Goal: Task Accomplishment & Management: Complete application form

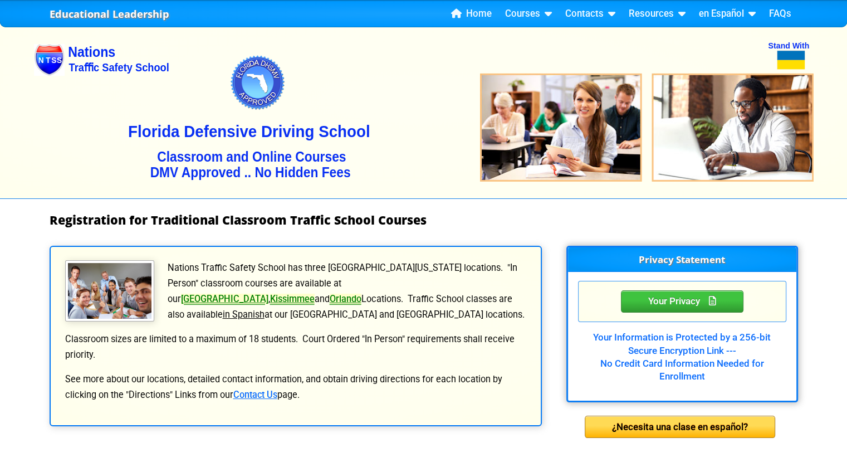
click at [363, 269] on p "Nations Traffic Safety School has three [GEOGRAPHIC_DATA][US_STATE] locations. …" at bounding box center [295, 291] width 463 height 62
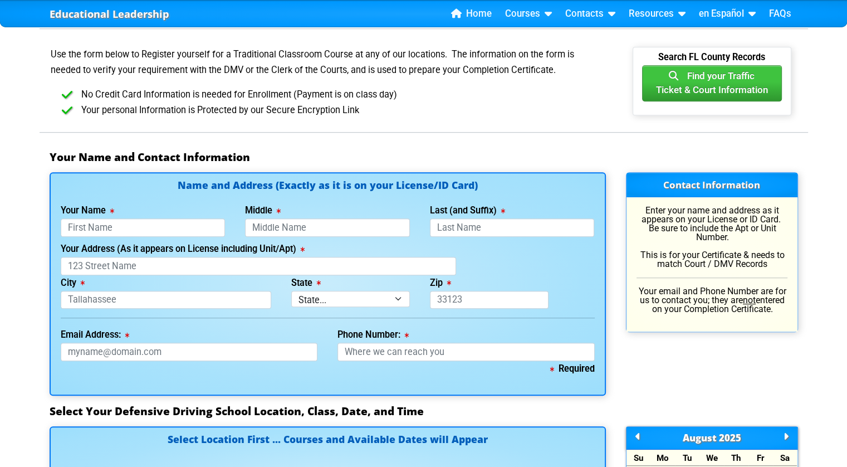
scroll to position [624, 0]
click at [165, 230] on input "Your Name" at bounding box center [143, 227] width 165 height 18
type input "[PERSON_NAME]"
type input "[STREET_ADDRESS]"
type input "[GEOGRAPHIC_DATA]"
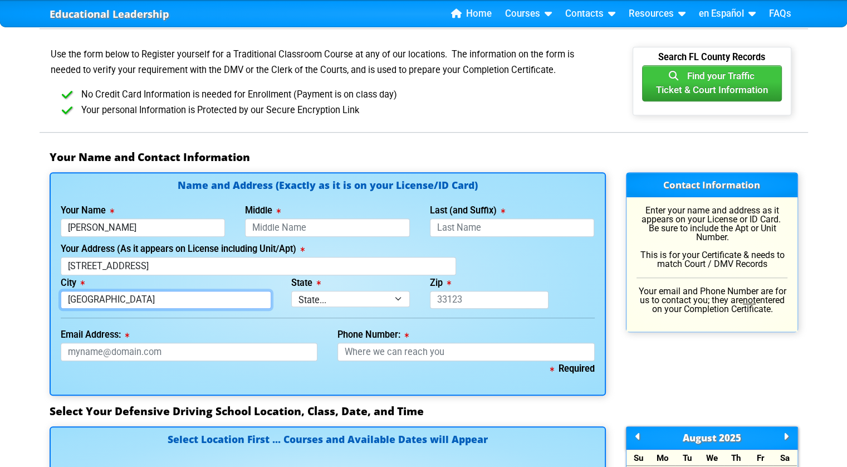
type input "[EMAIL_ADDRESS][DOMAIN_NAME]"
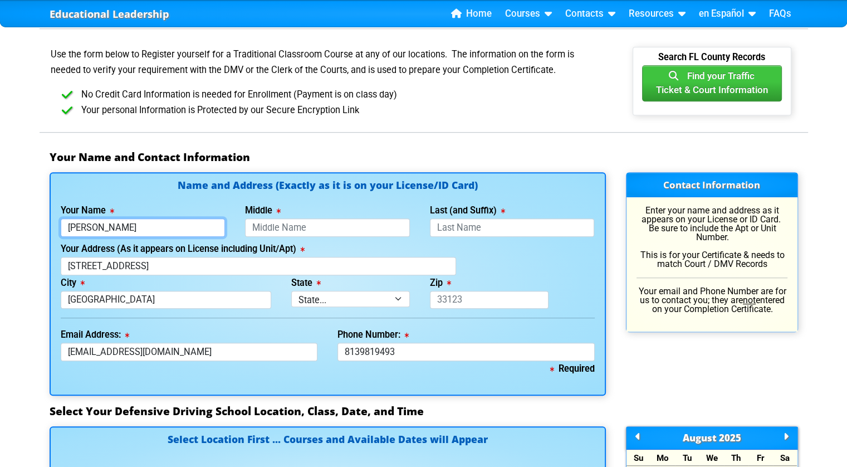
type input "[PHONE_NUMBER]"
click at [325, 292] on select "State... FL AK AL AR AZ CA CO CT DE GA HI IA ID IL IN KS [GEOGRAPHIC_DATA] LA M…" at bounding box center [350, 299] width 119 height 16
select select "{"fullName":"[US_STATE]","abbreviation":"FL","uniqueId":"1d559909-6cf0-4a4d-848…"
click at [291, 291] on select "State... FL AK AL AR AZ CA CO CT DE GA HI IA ID IL IN KS [GEOGRAPHIC_DATA] LA M…" at bounding box center [350, 299] width 119 height 16
click at [473, 291] on input "Zip" at bounding box center [489, 300] width 119 height 18
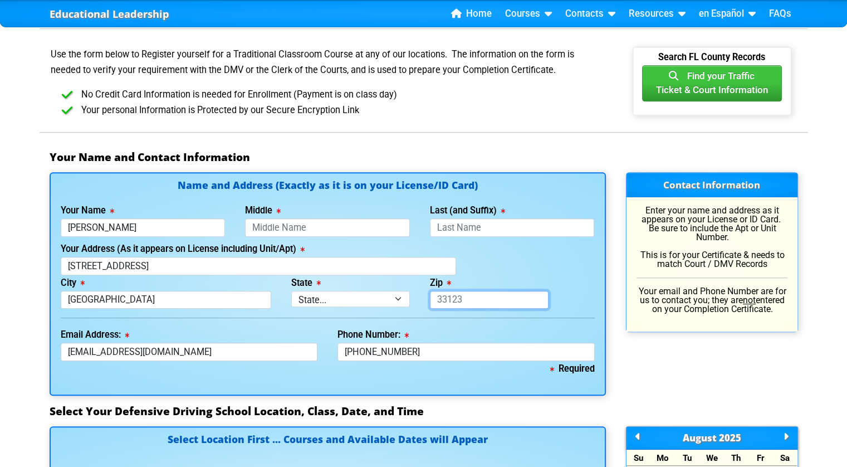
type input "33626"
click at [443, 224] on input "Last (and Suffix)" at bounding box center [512, 227] width 165 height 18
click at [338, 222] on input "Middle" at bounding box center [327, 227] width 165 height 18
type input "[PERSON_NAME]"
click at [462, 233] on input "Last (and Suffix)" at bounding box center [512, 227] width 165 height 18
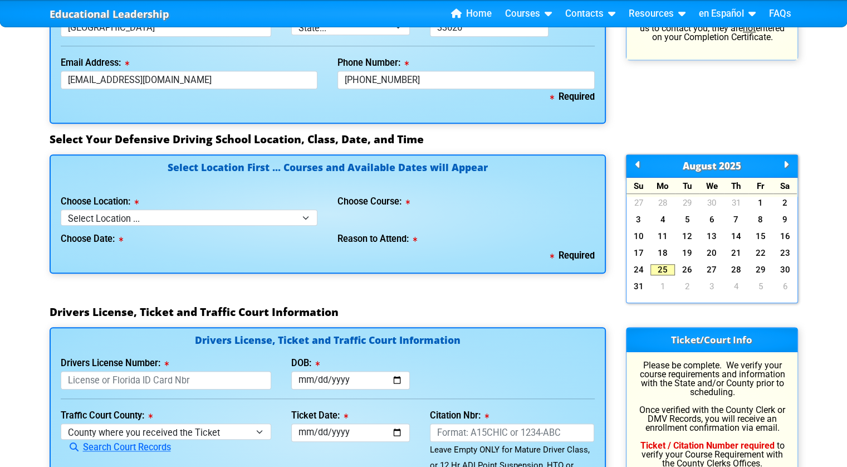
scroll to position [895, 0]
type input "[PERSON_NAME]"
drag, startPoint x: 169, startPoint y: 208, endPoint x: 120, endPoint y: 220, distance: 50.6
click at [120, 220] on select "Select Location ... Tampa Orlando Kissimmee [GEOGRAPHIC_DATA] - en español [GEO…" at bounding box center [189, 217] width 257 height 16
select select "2"
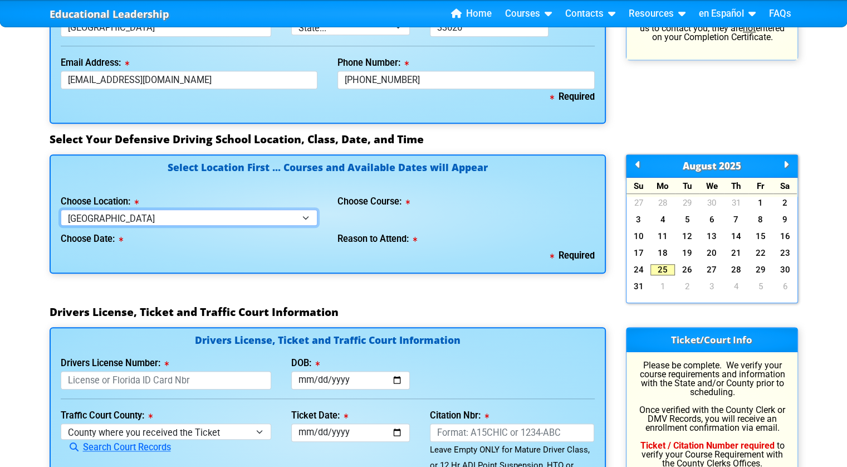
click at [61, 209] on select "Select Location ... Tampa Orlando Kissimmee [GEOGRAPHIC_DATA] - en español [GEO…" at bounding box center [189, 217] width 257 height 16
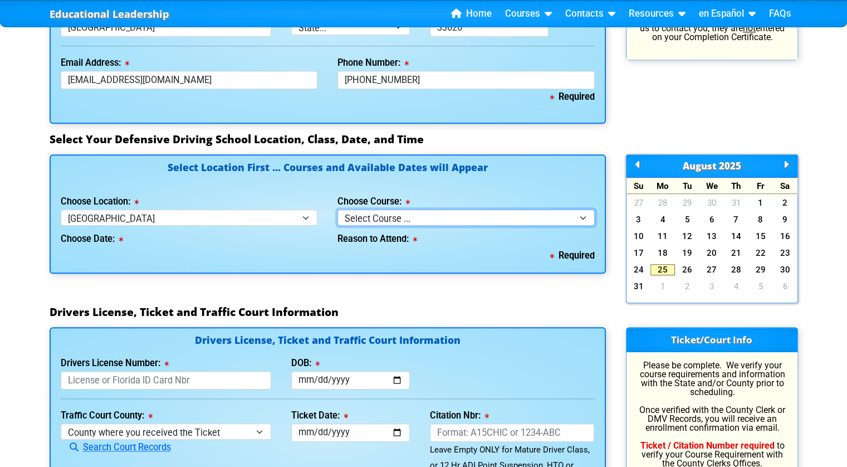
click at [356, 214] on select "Select Course ... 4 Hour BDI Class (Basic Course & TCAC) 4 Hour Under 25 Class …" at bounding box center [465, 217] width 257 height 16
select select "1"
click at [337, 209] on select "Select Course ... 4 Hour BDI Class (Basic Course & TCAC) 4 Hour Under 25 Class …" at bounding box center [465, 217] width 257 height 16
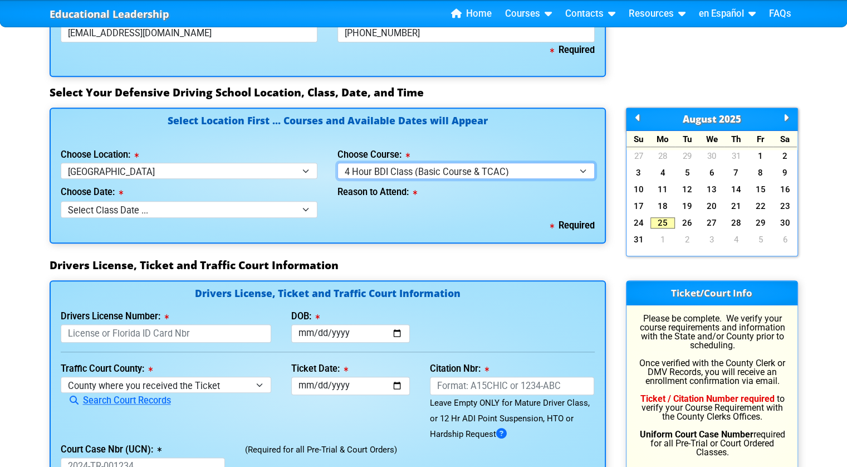
scroll to position [931, 0]
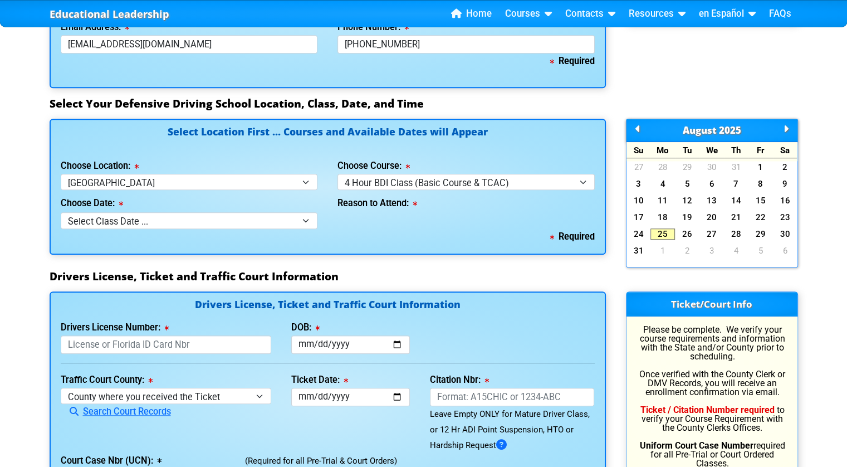
click at [198, 237] on div "Required" at bounding box center [328, 237] width 534 height 16
click at [182, 223] on select "Select Class Date ... [DATE] -- ([DATE] from 9:30am-1:30pm) [DATE] -- ([DATE] f…" at bounding box center [189, 220] width 257 height 16
select select "[DATE], 4"
click at [61, 212] on select "Select Class Date ... [DATE] -- ([DATE] from 9:30am-1:30pm) [DATE] -- ([DATE] f…" at bounding box center [189, 220] width 257 height 16
click at [379, 223] on select "Select why you need to take class ... Election for Traffic Ticket (No Points) C…" at bounding box center [465, 220] width 257 height 16
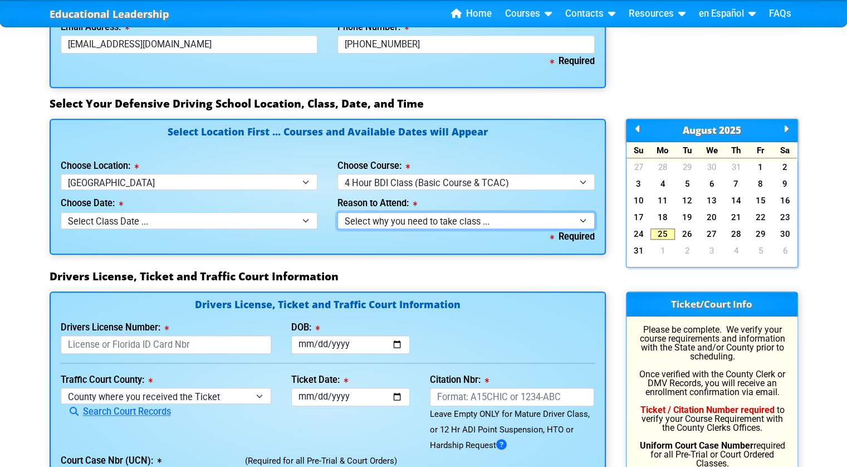
select select "BDI - Election for Traffic Ticket"
click at [337, 212] on select "Select why you need to take class ... Election for Traffic Ticket (No Points) C…" at bounding box center [465, 220] width 257 height 16
click at [287, 221] on select "Select Class Date ... [DATE] -- ([DATE] from 9:30am-1:30pm) [DATE] -- ([DATE] f…" at bounding box center [189, 220] width 257 height 16
click at [61, 212] on select "Select Class Date ... [DATE] -- ([DATE] from 9:30am-1:30pm) [DATE] -- ([DATE] f…" at bounding box center [189, 220] width 257 height 16
click at [122, 247] on div "Select Location First ... Courses and Available Dates will Appear Choose Locati…" at bounding box center [328, 187] width 556 height 136
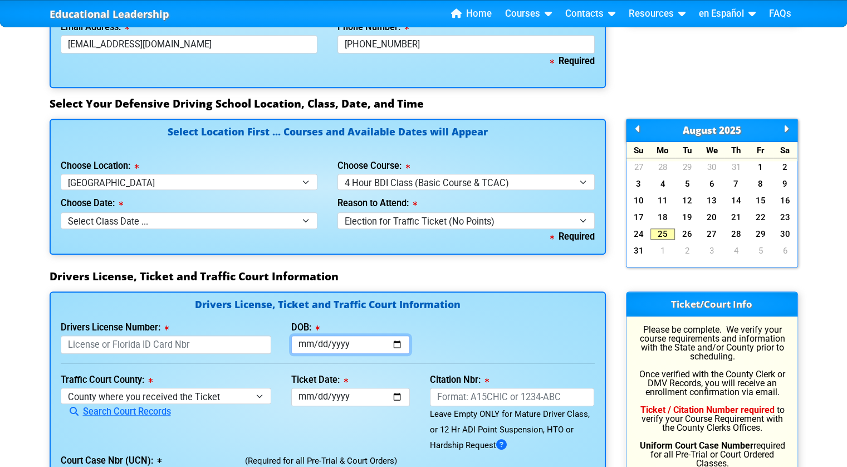
click at [313, 349] on input "DOB:" at bounding box center [350, 344] width 119 height 18
type input "[DATE]"
drag, startPoint x: 243, startPoint y: 393, endPoint x: 157, endPoint y: 390, distance: 85.8
click at [157, 390] on select "County where you received the Ticket Out of State Out of State - [US_STATE] Out…" at bounding box center [166, 396] width 211 height 16
click at [176, 409] on div "Search Court Records" at bounding box center [166, 412] width 211 height 16
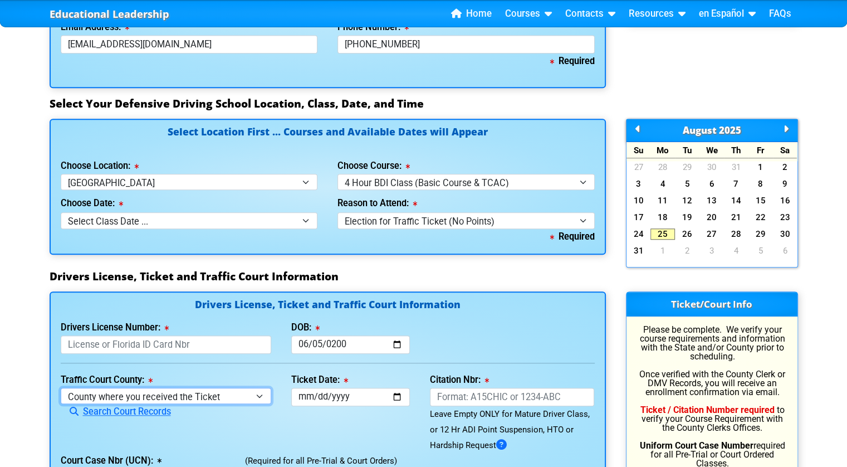
drag, startPoint x: 179, startPoint y: 397, endPoint x: 99, endPoint y: 401, distance: 80.3
click at [99, 401] on select "County where you received the Ticket Out of State Out of State - [US_STATE] Out…" at bounding box center [166, 396] width 211 height 16
select select "{"countyName":"Pinellas","state":"[US_STATE]","uniqueId":"7c9cc234-d9fd-4e38-bf…"
click at [61, 388] on select "County where you received the Ticket Out of State Out of State - [US_STATE] Out…" at bounding box center [166, 396] width 211 height 16
click at [194, 212] on select "Select Class Date ... [DATE] -- ([DATE] from 9:30am-1:30pm) [DATE] -- ([DATE] f…" at bounding box center [189, 220] width 257 height 16
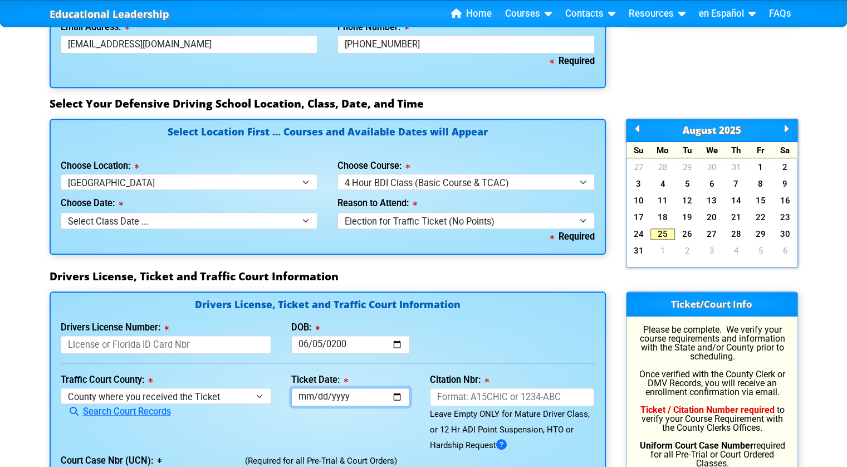
click at [371, 401] on input "Ticket Date:" at bounding box center [350, 397] width 119 height 18
click at [393, 401] on input "Ticket Date:" at bounding box center [350, 397] width 119 height 18
type input "[DATE]"
click at [459, 395] on input "Citation Nbr:" at bounding box center [512, 397] width 165 height 18
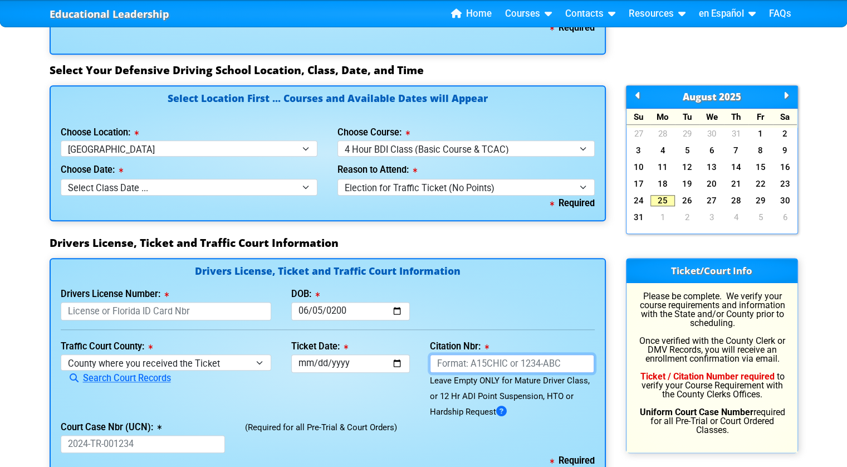
scroll to position [967, 0]
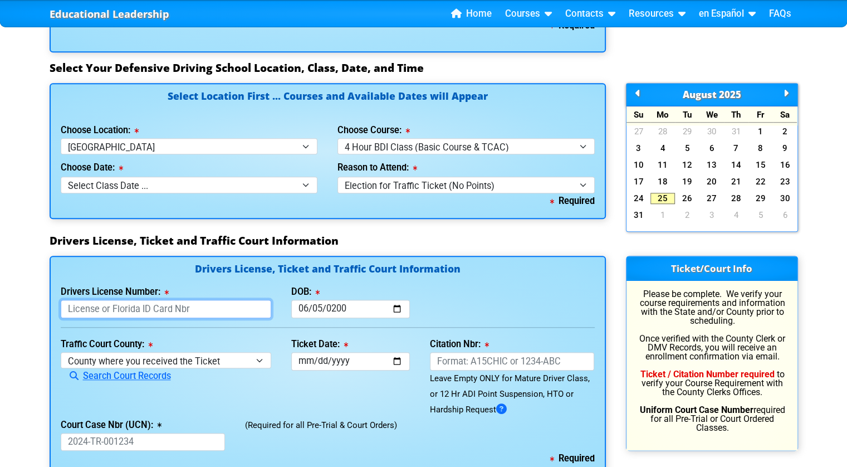
click at [183, 309] on input "Drivers License Number:" at bounding box center [166, 309] width 211 height 18
type input "d"
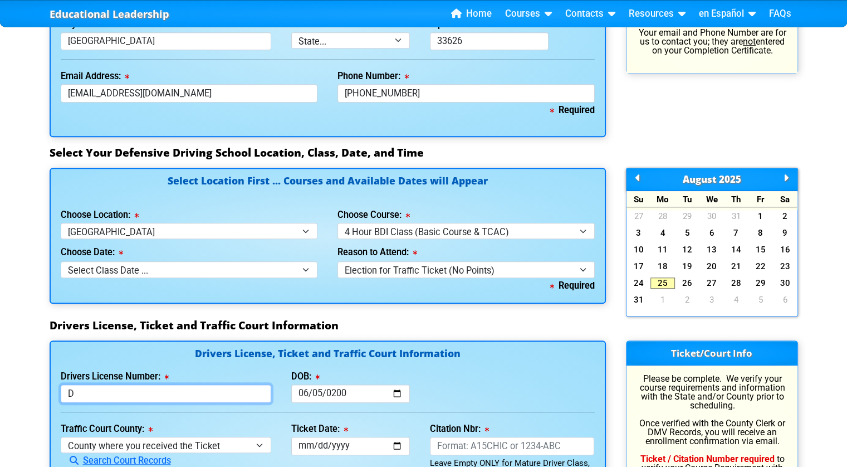
scroll to position [883, 0]
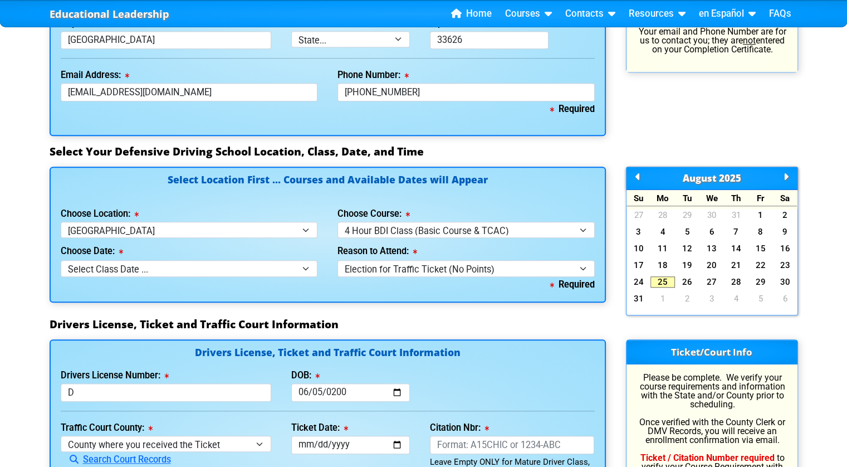
click at [210, 257] on div "Choose Date: Select Class Date ... [DATE] -- ([DATE] from 9:30am-1:30pm) [DATE]…" at bounding box center [189, 257] width 257 height 38
click at [211, 262] on select "Select Class Date ... [DATE] -- ([DATE] from 9:30am-1:30pm) [DATE] -- ([DATE] f…" at bounding box center [189, 268] width 257 height 16
click at [412, 315] on div "Select Location First ... Courses and Available Dates will Appear Choose Locati…" at bounding box center [328, 241] width 576 height 151
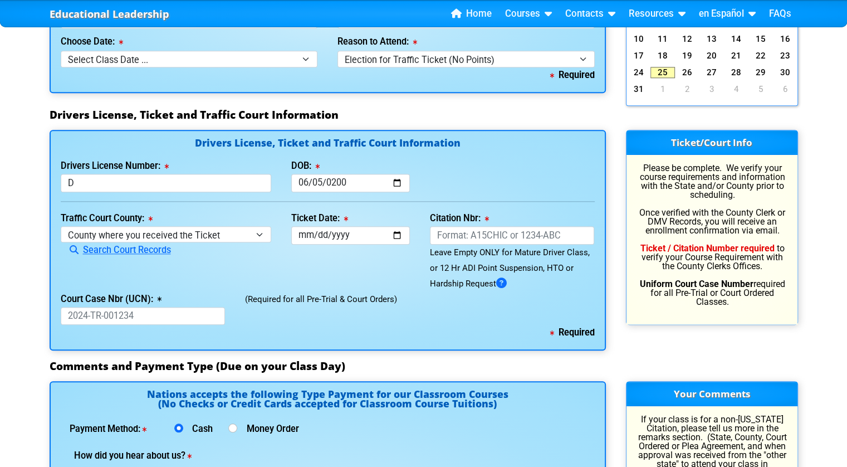
scroll to position [1088, 0]
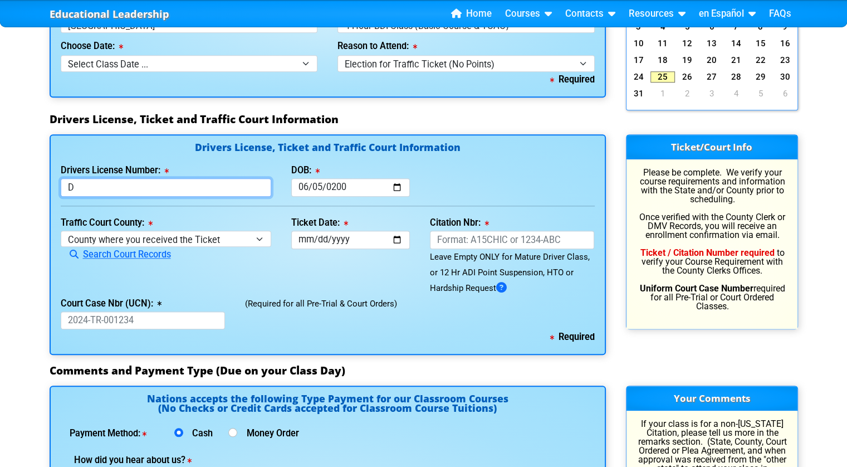
click at [76, 181] on input "D" at bounding box center [166, 187] width 211 height 18
type input "D626465659000"
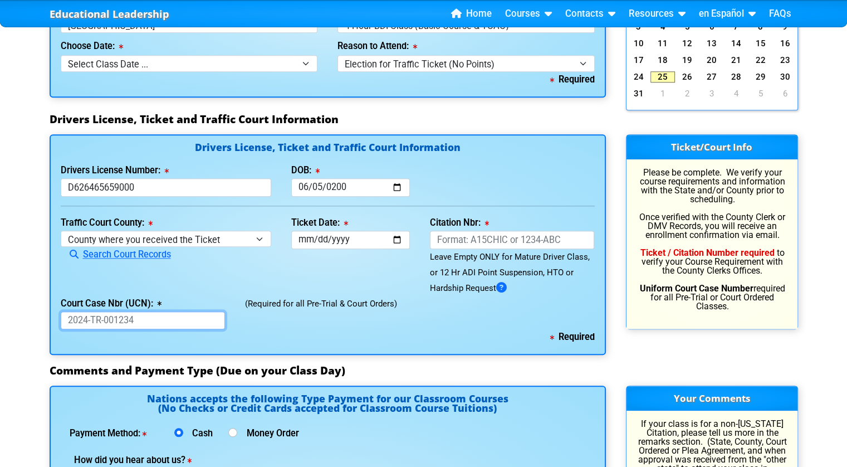
click at [96, 319] on input "Court Case Nbr (UCN):" at bounding box center [143, 320] width 165 height 18
type input "CW25-130733c"
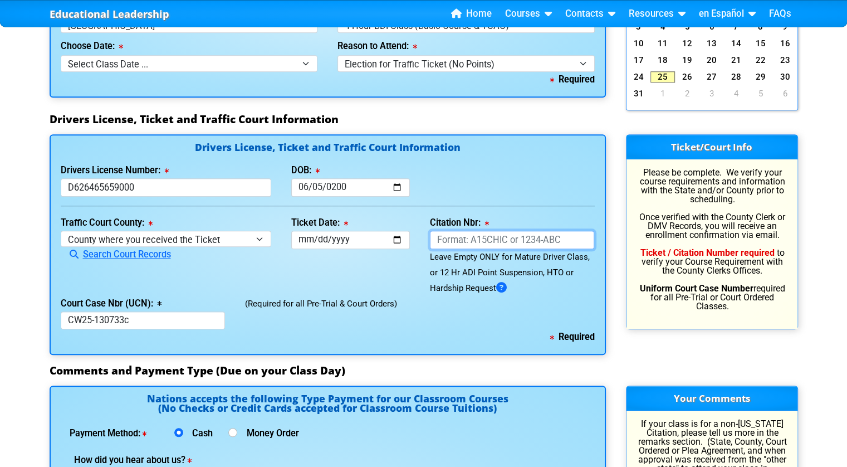
click at [463, 246] on input "Citation Nbr:" at bounding box center [512, 240] width 165 height 18
type input "l"
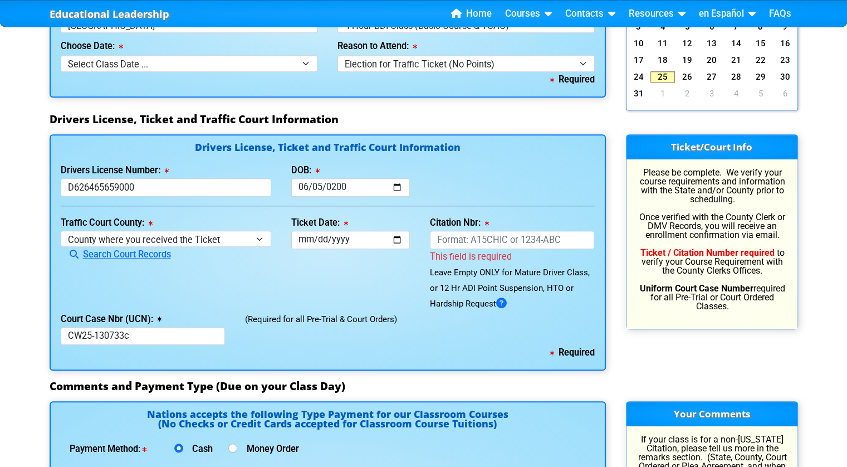
click at [474, 218] on label "Citation Nbr:" at bounding box center [459, 222] width 59 height 9
click at [474, 231] on input "Citation Nbr:" at bounding box center [512, 240] width 165 height 18
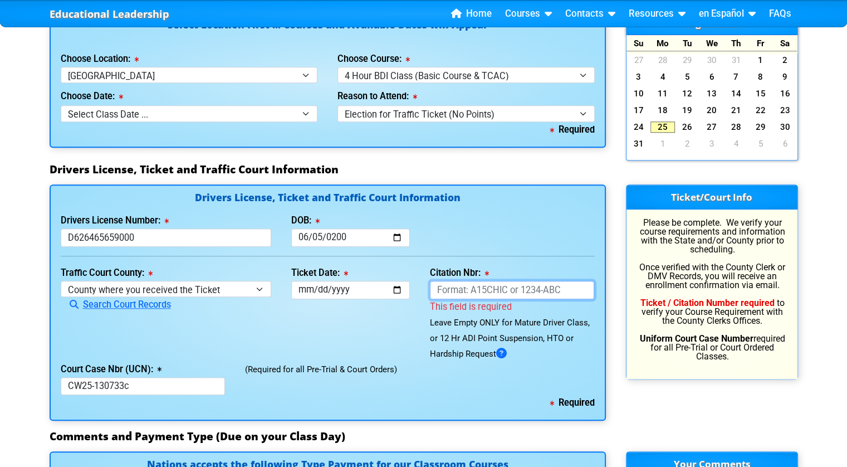
scroll to position [1037, 0]
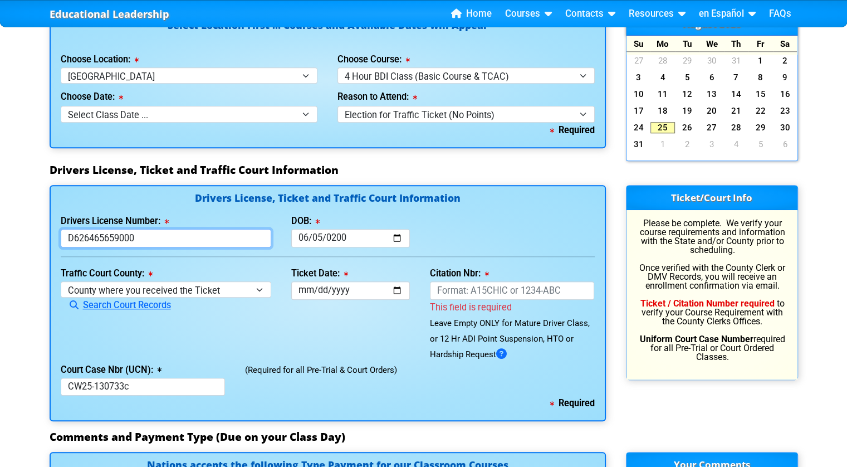
click at [248, 231] on input "D626465659000" at bounding box center [166, 238] width 211 height 18
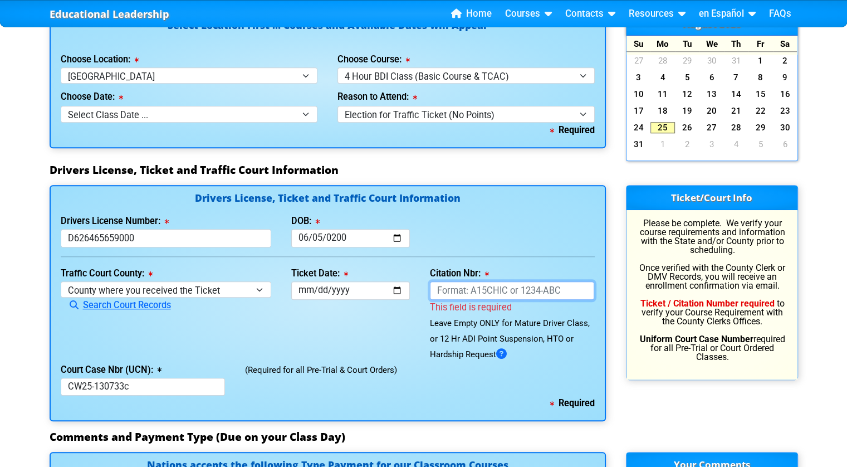
click at [463, 293] on input "Citation Nbr:" at bounding box center [512, 290] width 165 height 18
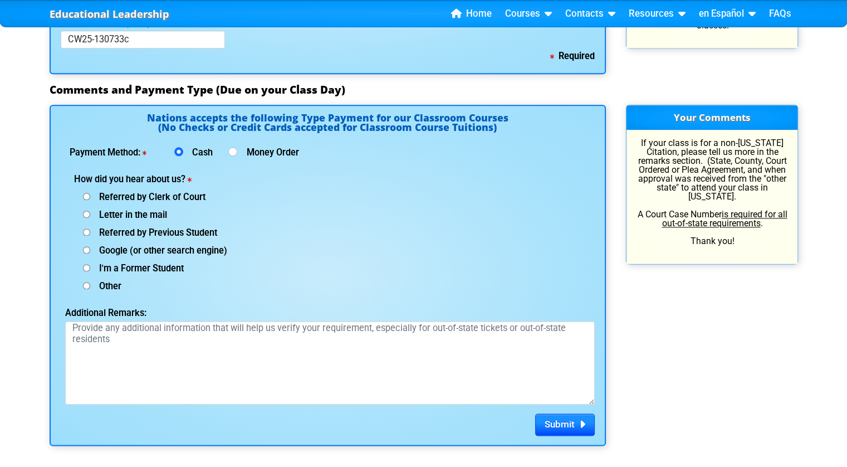
scroll to position [1367, 0]
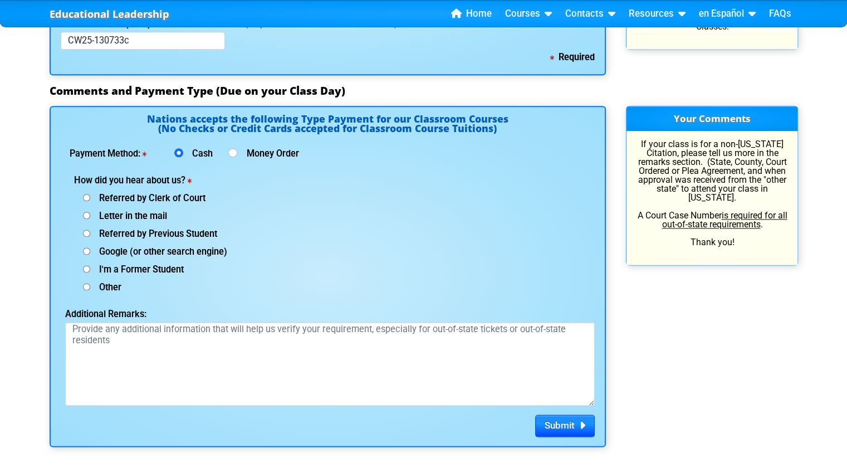
type input "ALJVMYE"
click at [232, 153] on input "Money Order" at bounding box center [232, 152] width 9 height 9
radio input "true"
click at [176, 154] on input "Cash" at bounding box center [178, 152] width 9 height 9
radio input "true"
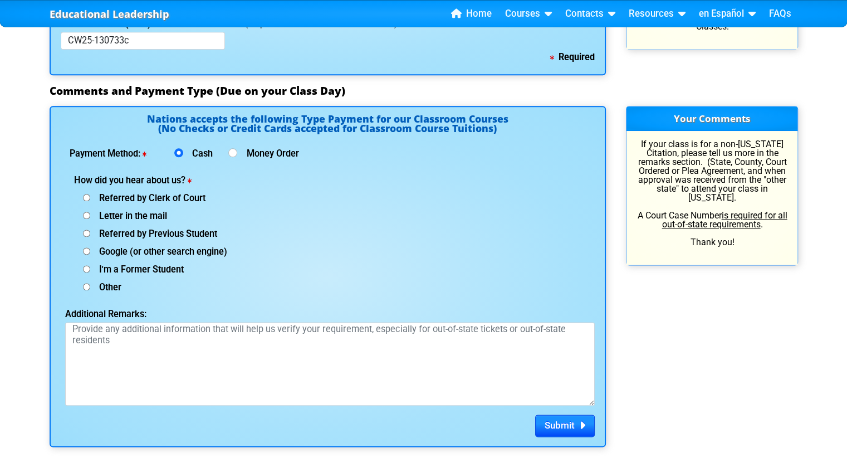
click at [243, 153] on label "Money Order" at bounding box center [270, 153] width 57 height 9
click at [237, 153] on input "Money Order" at bounding box center [232, 152] width 9 height 9
radio input "true"
click at [211, 152] on label "Cash" at bounding box center [203, 153] width 30 height 9
click at [183, 152] on input "Cash" at bounding box center [178, 152] width 9 height 9
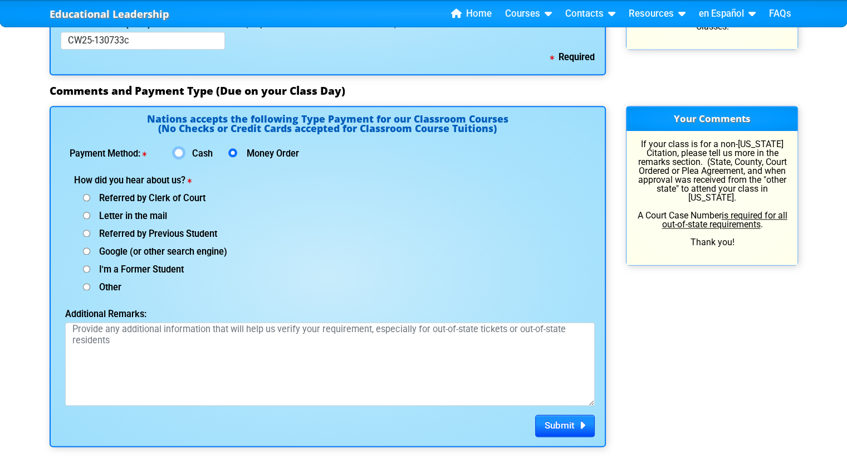
radio input "true"
click at [153, 197] on span "Referred by Clerk of Court" at bounding box center [147, 198] width 115 height 11
click at [90, 197] on input "Referred by Clerk of Court" at bounding box center [86, 197] width 7 height 7
radio input "true"
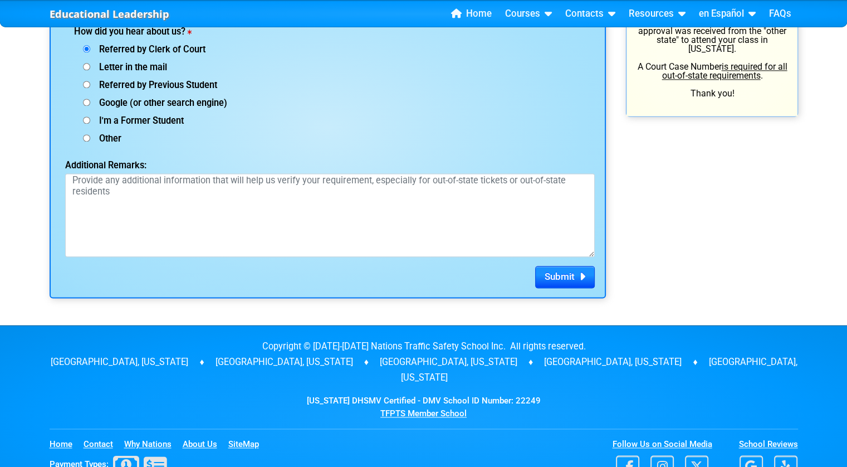
scroll to position [1516, 0]
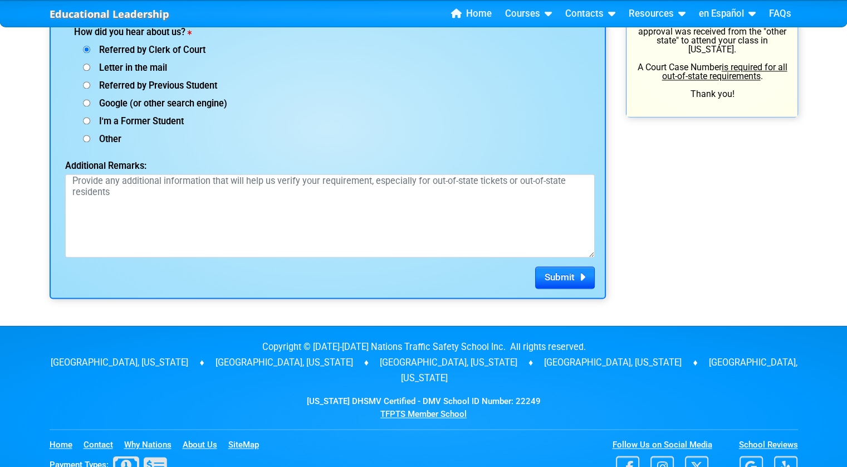
click at [192, 110] on div "Google (or other search engine)" at bounding box center [204, 103] width 261 height 18
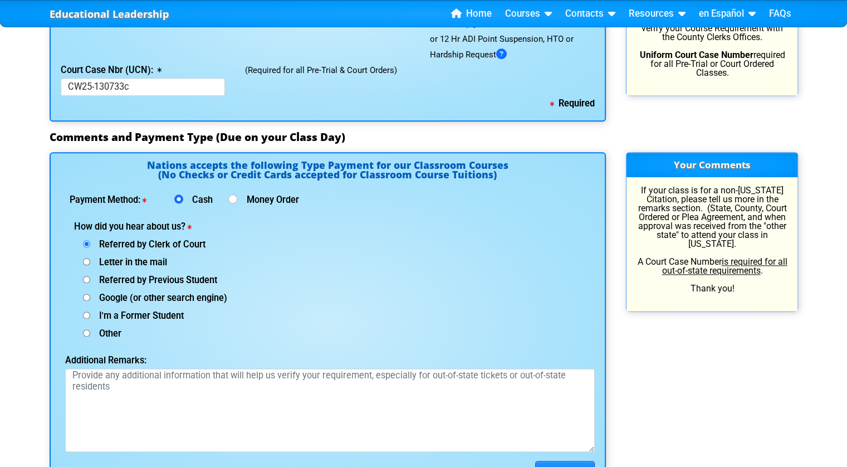
scroll to position [1322, 0]
click at [169, 288] on div "Google (or other search engine)" at bounding box center [204, 296] width 261 height 18
click at [166, 297] on span "Google (or other search engine)" at bounding box center [158, 297] width 137 height 11
click at [90, 247] on input "Google (or other search engine)" at bounding box center [86, 242] width 7 height 7
radio input "true"
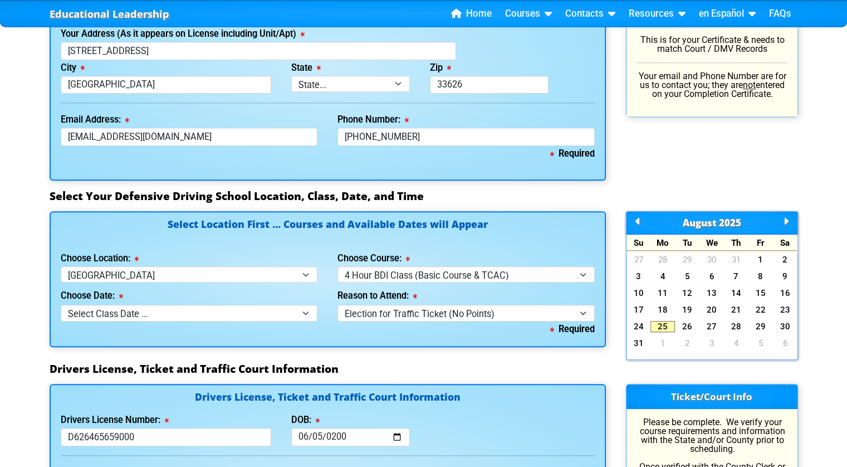
scroll to position [840, 0]
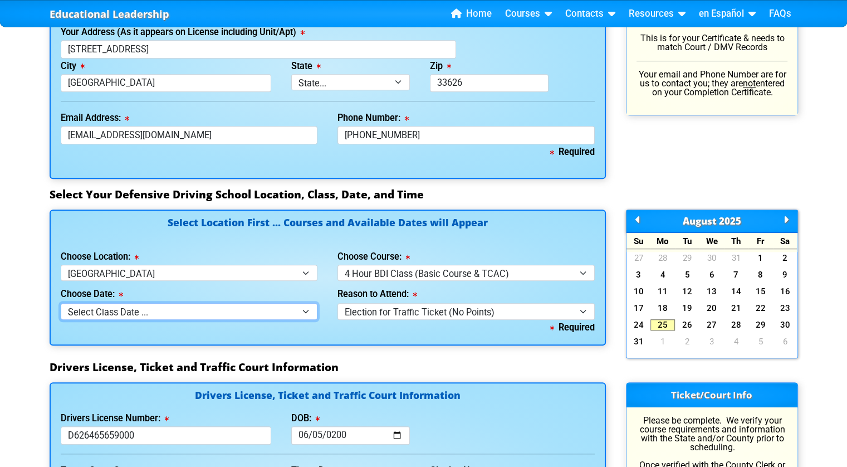
click at [259, 312] on select "Select Class Date ... [DATE] -- ([DATE] from 9:30am-1:30pm) [DATE] -- ([DATE] f…" at bounding box center [189, 311] width 257 height 16
select select "[DATE], 8"
click at [61, 303] on select "Select Class Date ... [DATE] -- ([DATE] from 9:30am-1:30pm) [DATE] -- ([DATE] f…" at bounding box center [189, 311] width 257 height 16
select select
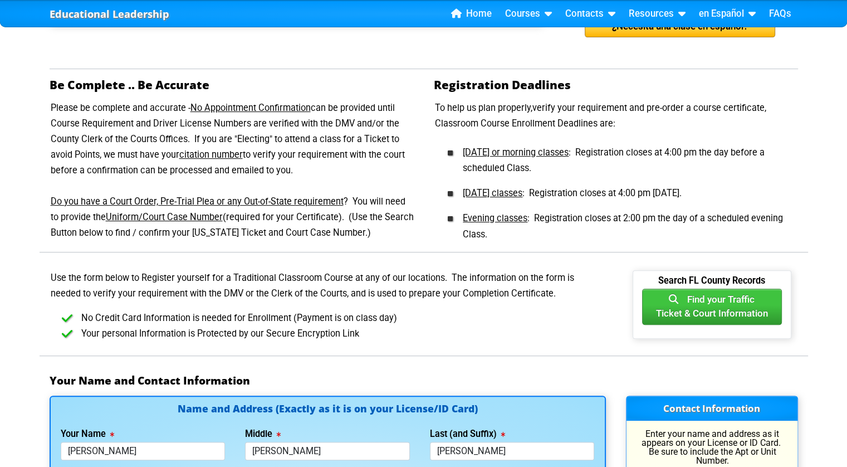
scroll to position [0, 0]
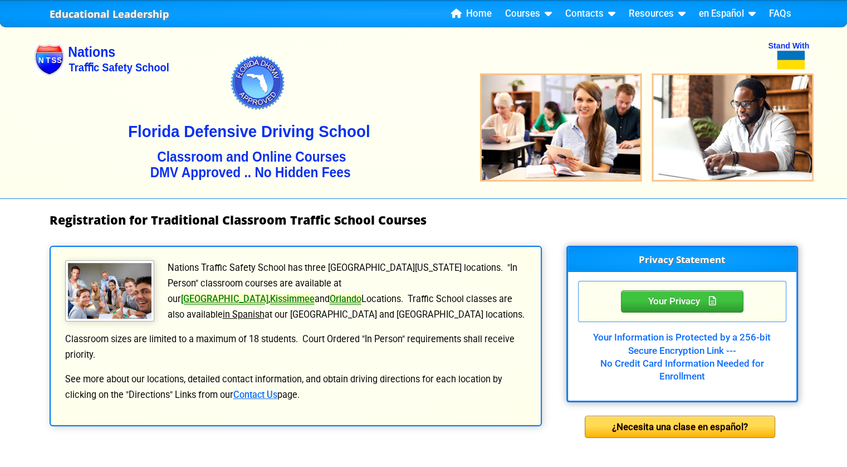
drag, startPoint x: 409, startPoint y: 60, endPoint x: 413, endPoint y: 14, distance: 45.9
click at [409, 60] on img at bounding box center [423, 109] width 779 height 178
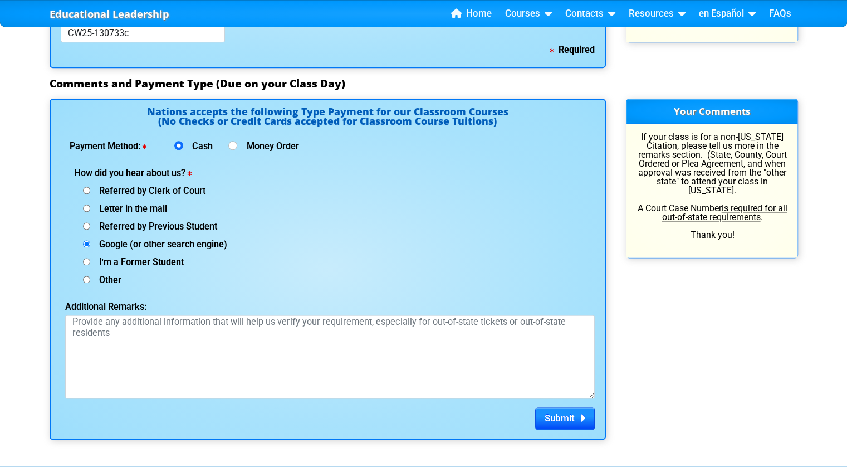
scroll to position [1374, 0]
click at [127, 244] on span "Google (or other search engine)" at bounding box center [158, 244] width 137 height 11
click at [90, 194] on input "Google (or other search engine)" at bounding box center [86, 190] width 7 height 7
click at [100, 232] on span "Referred by Previous Student" at bounding box center [153, 227] width 127 height 11
click at [90, 194] on input "Referred by Previous Student" at bounding box center [86, 190] width 7 height 7
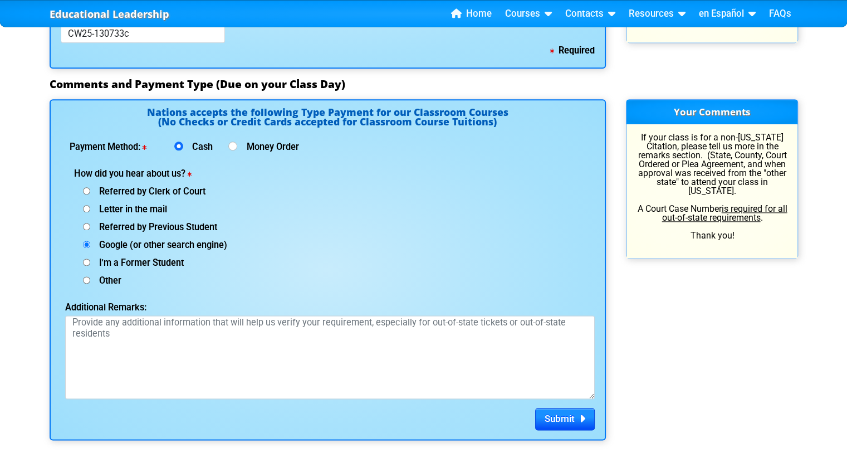
radio input "true"
click at [103, 241] on span "Google (or other search engine)" at bounding box center [158, 244] width 137 height 11
click at [90, 194] on input "Google (or other search engine)" at bounding box center [86, 190] width 7 height 7
radio input "true"
click at [261, 151] on label "Money Order" at bounding box center [270, 147] width 57 height 9
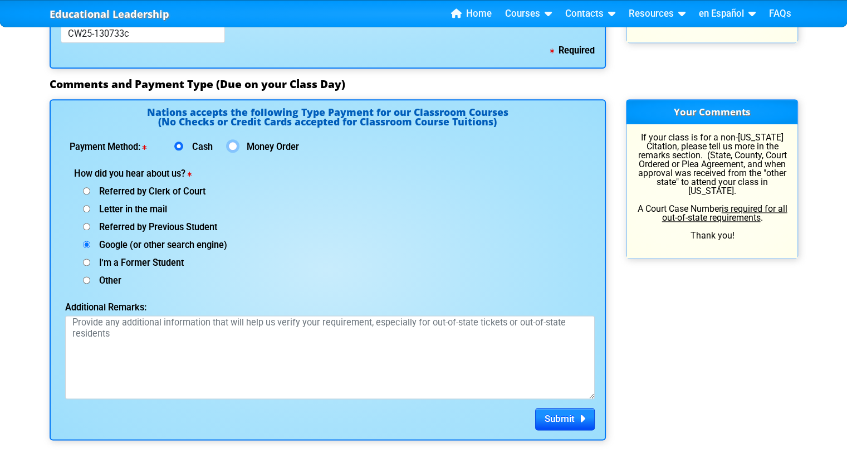
click at [237, 150] on input "Money Order" at bounding box center [232, 145] width 9 height 9
radio input "true"
click at [182, 146] on input "Cash" at bounding box center [178, 145] width 9 height 9
radio input "true"
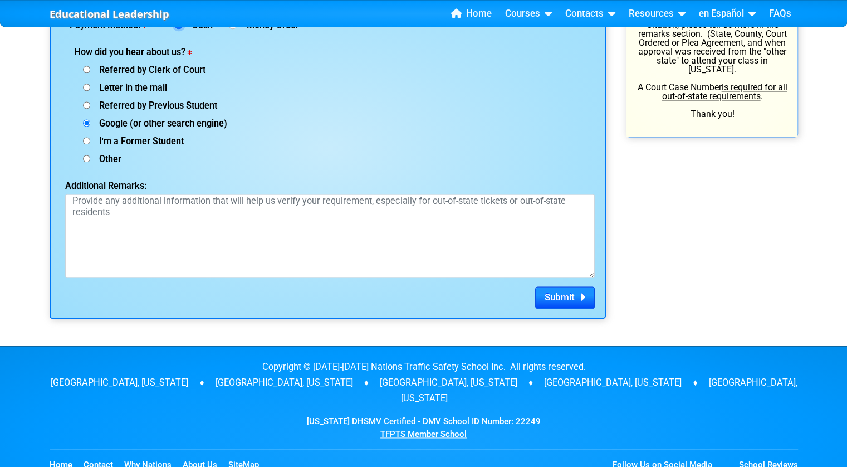
scroll to position [1496, 0]
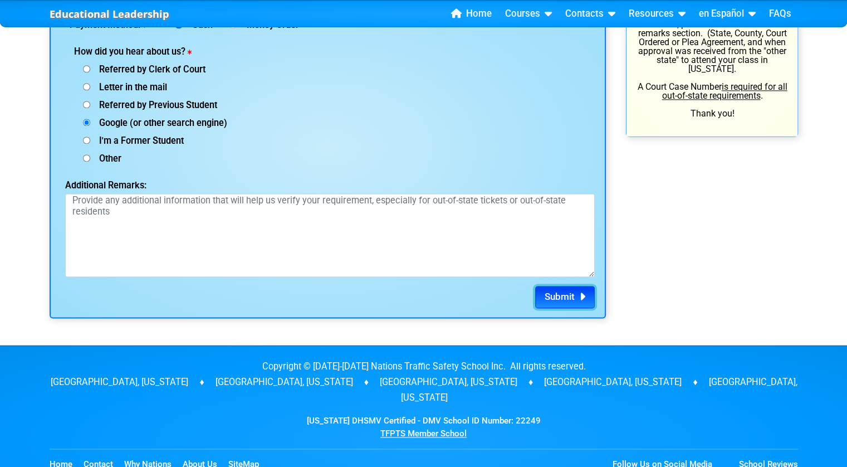
click at [542, 299] on button "Submit" at bounding box center [565, 297] width 60 height 22
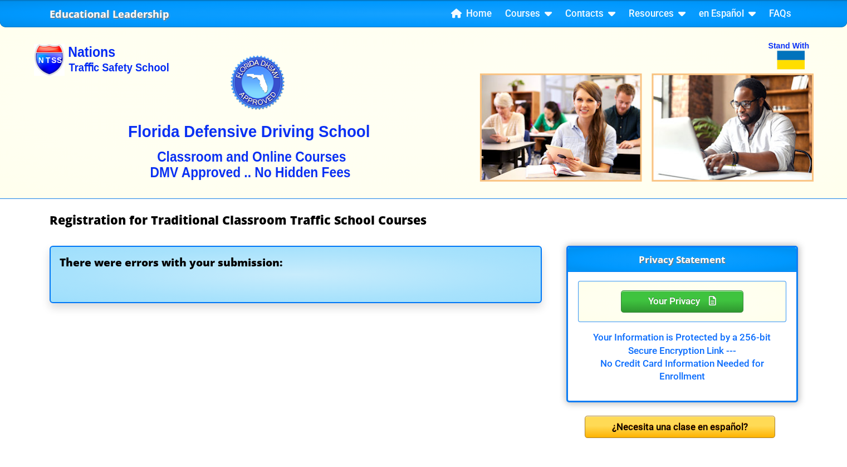
select select "{"fullName":"Florida","abbreviation":"FL","uniqueId":"1d559909-6cf0-4a4d-848e-a…"
select select "{"countyName":"Pinellas","state":"FL","uniqueId":"7c9cc234-d9fd-4e38-bf16-c40ed…"
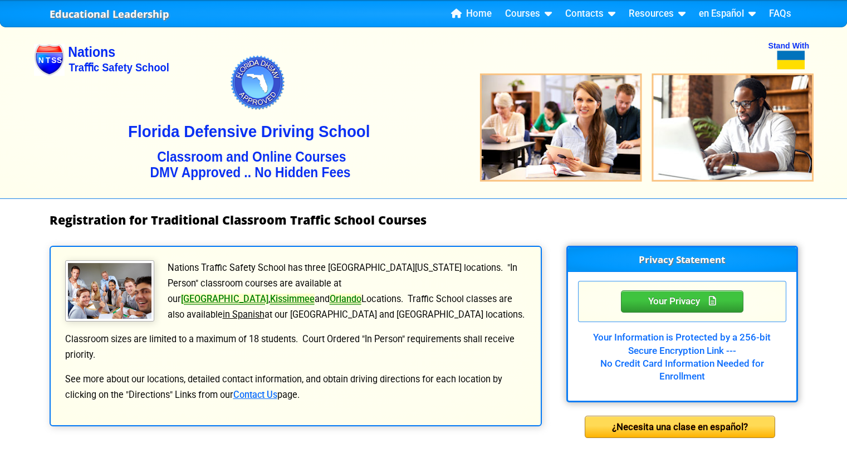
select select "2"
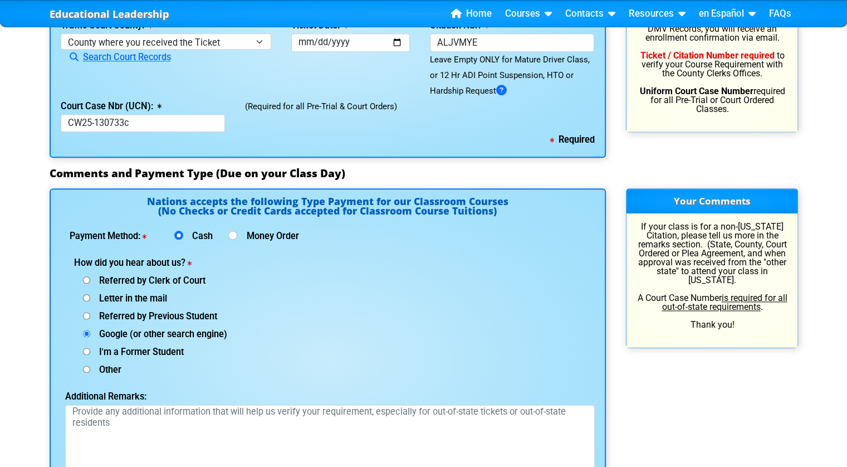
scroll to position [1283, 0]
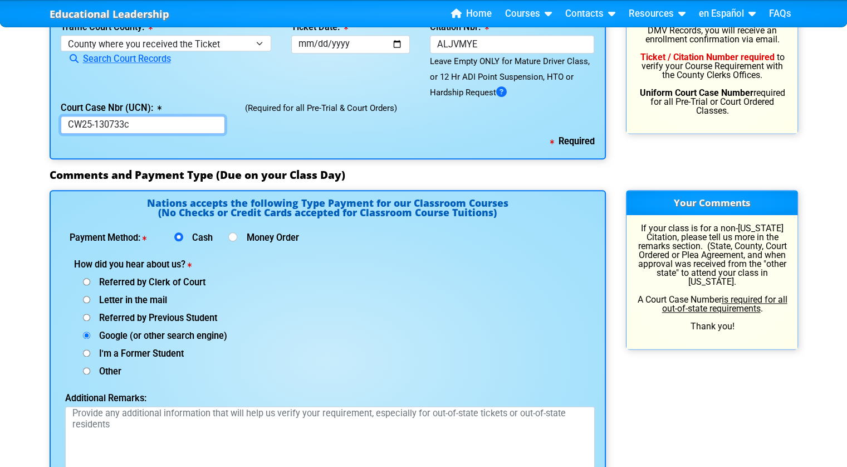
click at [143, 134] on input "CW25-130733c" at bounding box center [143, 125] width 165 height 18
type input "CW25-130733c"
type input "[STREET_ADDRESS]"
select select
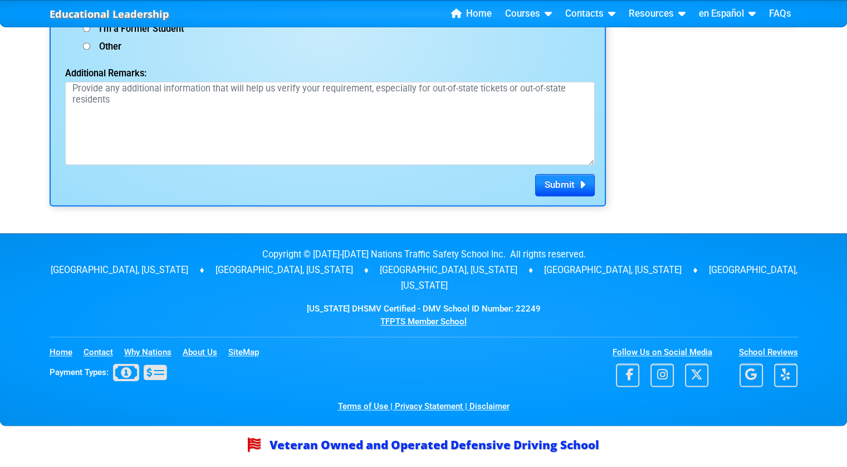
scroll to position [1640, 0]
click at [557, 190] on span "Submit" at bounding box center [560, 184] width 30 height 11
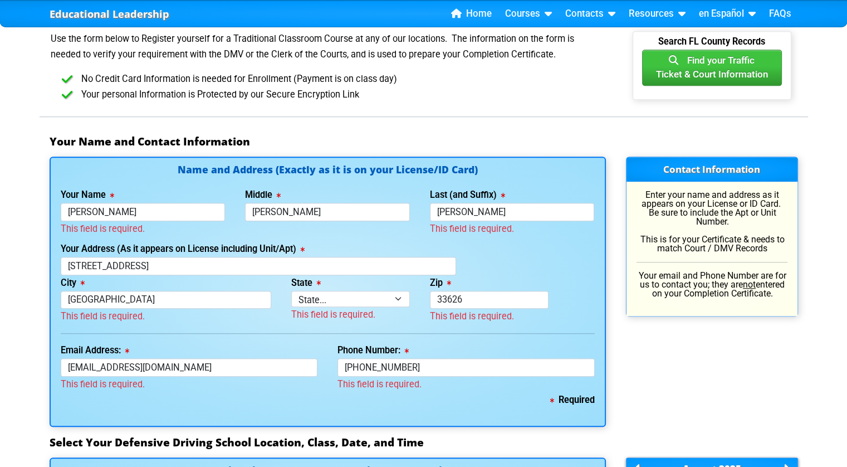
scroll to position [642, 0]
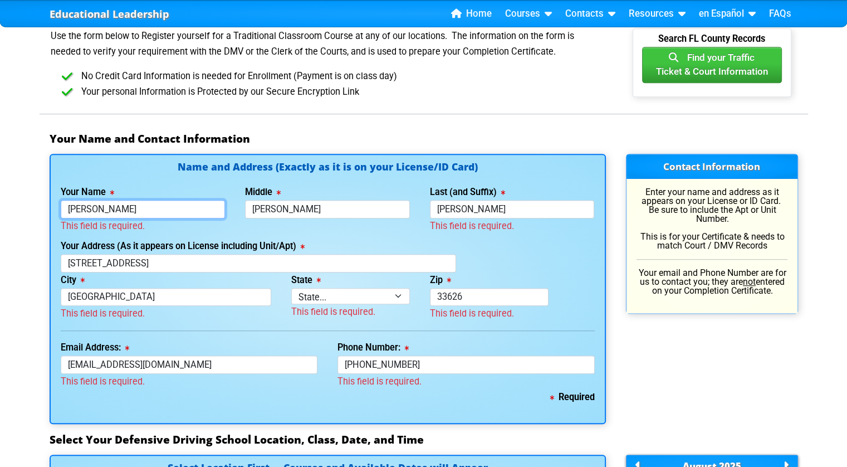
click at [153, 200] on input "[PERSON_NAME]" at bounding box center [143, 209] width 165 height 18
select select "{"fullName":"Florida","abbreviation":"FL","uniqueId":"1d559909-6cf0-4a4d-848e-a…"
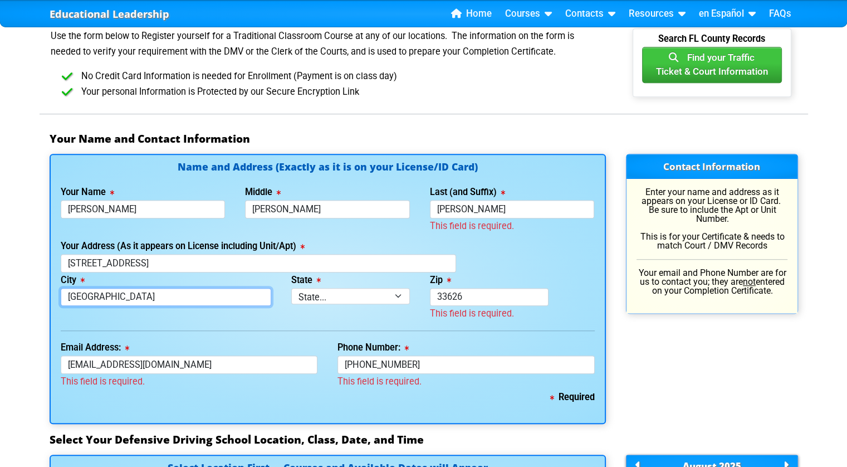
type input "[GEOGRAPHIC_DATA]"
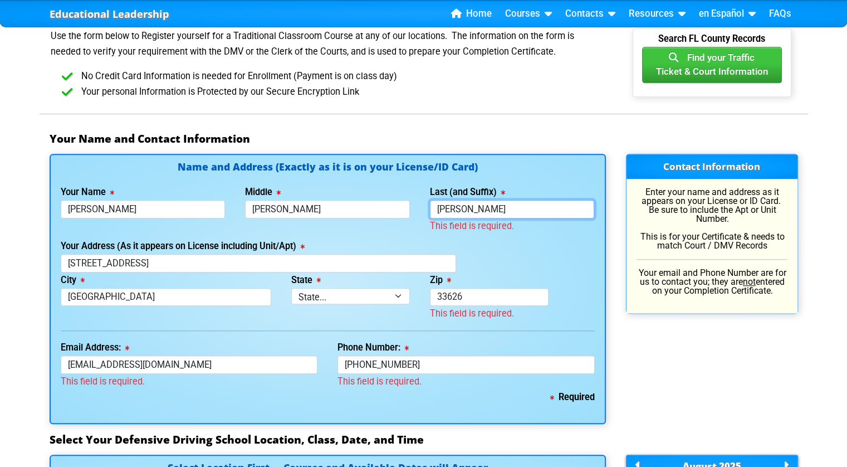
click at [439, 201] on input "[PERSON_NAME]" at bounding box center [512, 209] width 165 height 18
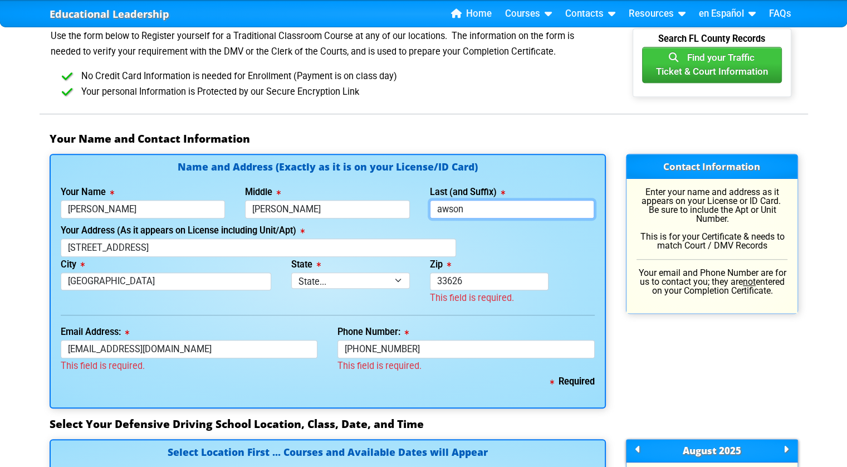
type input "[PERSON_NAME]"
click at [464, 283] on input "33626" at bounding box center [489, 281] width 119 height 18
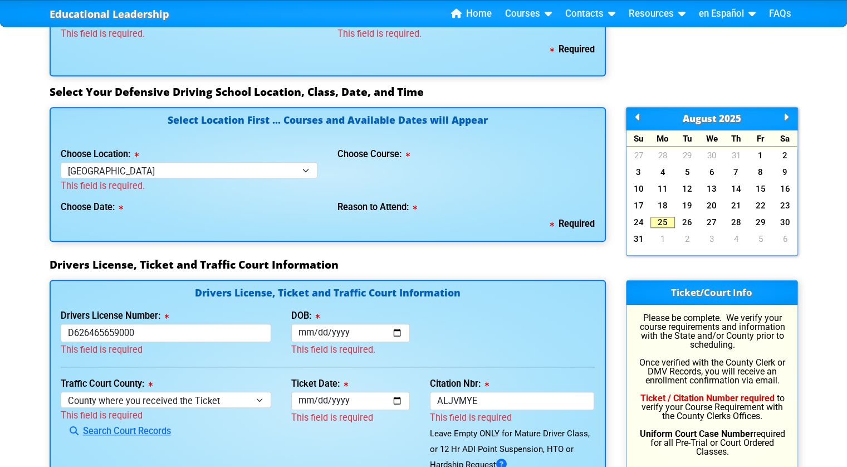
scroll to position [972, 0]
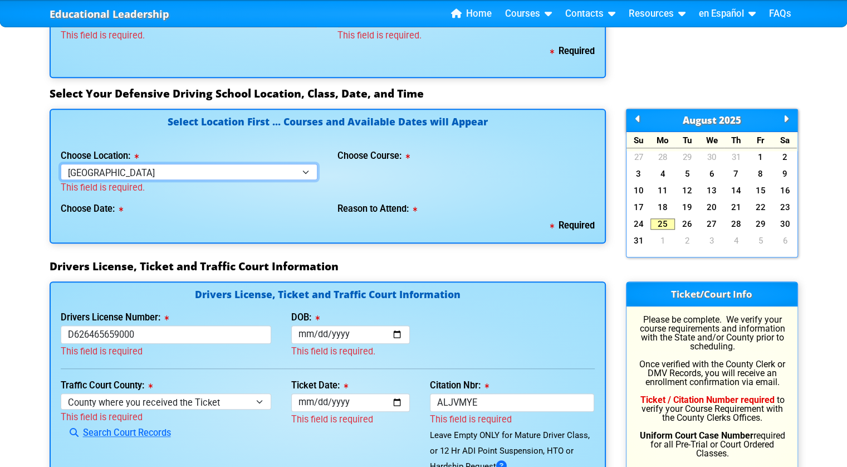
click at [117, 171] on select "Select Location ... Tampa Orlando Kissimmee [GEOGRAPHIC_DATA] - en español [GEO…" at bounding box center [189, 172] width 257 height 16
click at [61, 164] on select "Select Location ... Tampa Orlando Kissimmee [GEOGRAPHIC_DATA] - en español [GEO…" at bounding box center [189, 172] width 257 height 16
click at [316, 171] on select "Select Location ... Tampa Orlando Kissimmee [GEOGRAPHIC_DATA] - en español [GEO…" at bounding box center [189, 172] width 257 height 16
click at [61, 164] on select "Select Location ... Tampa Orlando Kissimmee [GEOGRAPHIC_DATA] - en español [GEO…" at bounding box center [189, 172] width 257 height 16
click at [136, 173] on select "Select Location ... Tampa Orlando Kissimmee [GEOGRAPHIC_DATA] - en español [GEO…" at bounding box center [189, 172] width 257 height 16
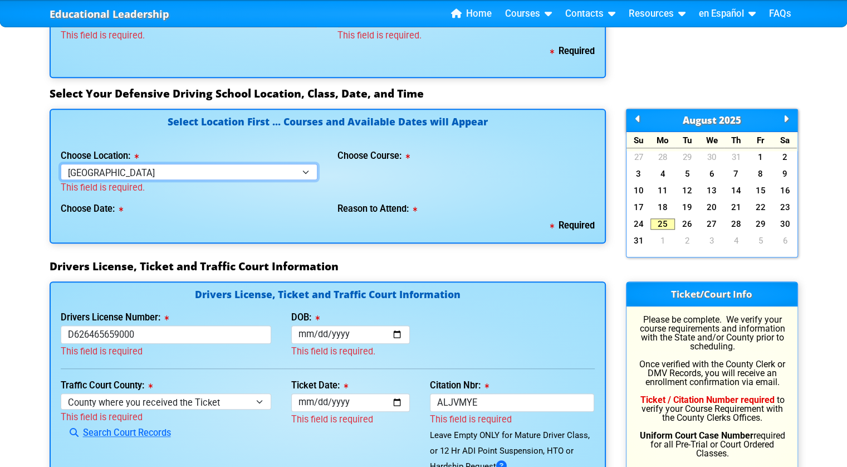
select select "3"
click at [61, 164] on select "Select Location ... Tampa Orlando Kissimmee [GEOGRAPHIC_DATA] - en español [GEO…" at bounding box center [189, 172] width 257 height 16
select select
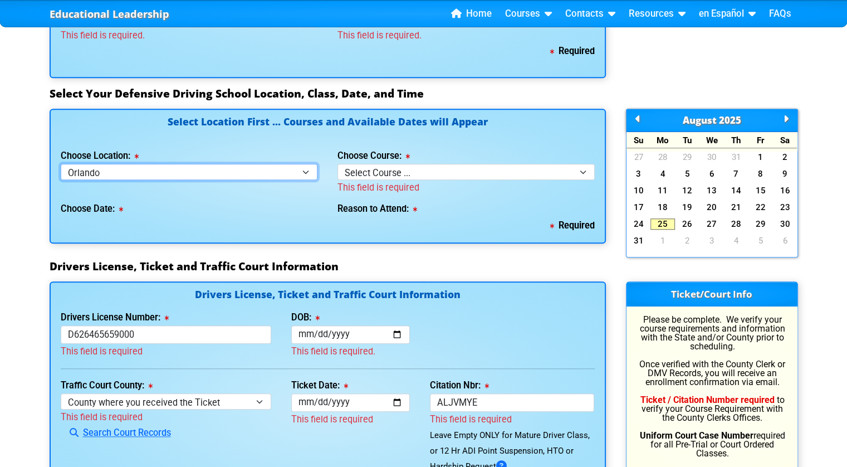
click at [116, 168] on select "Select Location ... Tampa Orlando Kissimmee [GEOGRAPHIC_DATA] - en español [GEO…" at bounding box center [189, 172] width 257 height 16
select select "2"
click at [61, 164] on select "Select Location ... Tampa Orlando Kissimmee [GEOGRAPHIC_DATA] - en español [GEO…" at bounding box center [189, 172] width 257 height 16
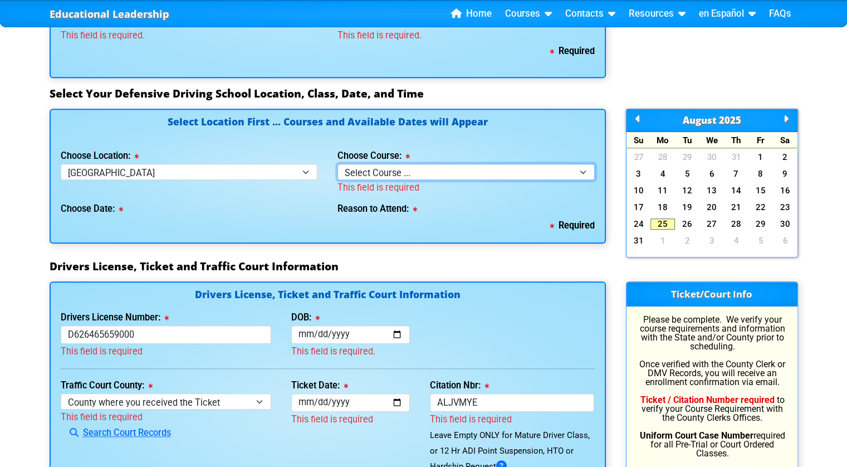
click at [423, 164] on select "Select Course ... 4 Hour BDI Class (Basic Course & TCAC) 4 Hour Under 25 Class …" at bounding box center [465, 172] width 257 height 16
drag, startPoint x: 423, startPoint y: 163, endPoint x: 393, endPoint y: 172, distance: 31.0
click at [393, 172] on select "Select Course ... 4 Hour BDI Class (Basic Course & TCAC) 4 Hour Under 25 Class …" at bounding box center [465, 172] width 257 height 16
click at [394, 174] on select "Select Course ... 4 Hour BDI Class (Basic Course & TCAC) 4 Hour Under 25 Class …" at bounding box center [465, 172] width 257 height 16
select select "1"
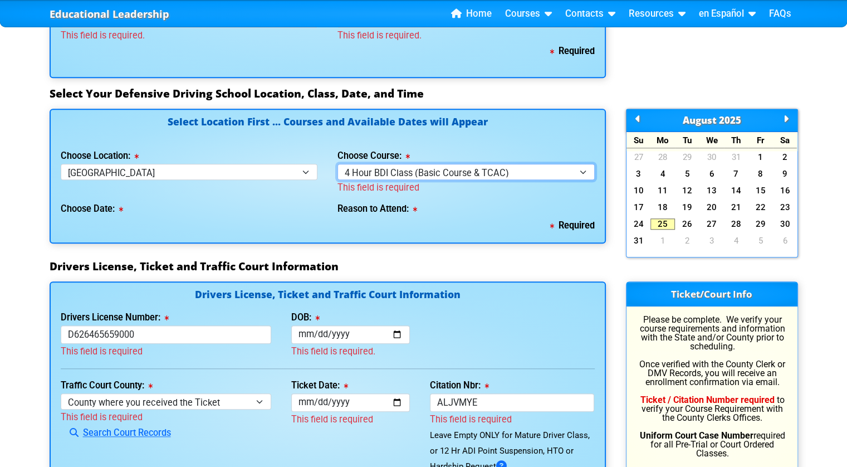
click at [337, 164] on select "Select Course ... 4 Hour BDI Class (Basic Course & TCAC) 4 Hour Under 25 Class …" at bounding box center [465, 172] width 257 height 16
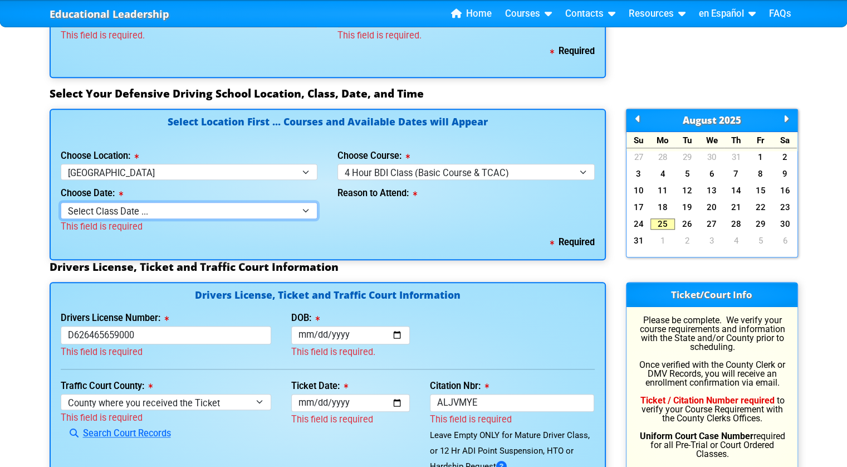
click at [234, 212] on select "Select Class Date ... [DATE] -- ([DATE] from 9:30am-1:30pm) [DATE] -- ([DATE] f…" at bounding box center [189, 210] width 257 height 16
select select "[DATE], 8"
click at [61, 202] on select "Select Class Date ... [DATE] -- ([DATE] from 9:30am-1:30pm) [DATE] -- ([DATE] f…" at bounding box center [189, 210] width 257 height 16
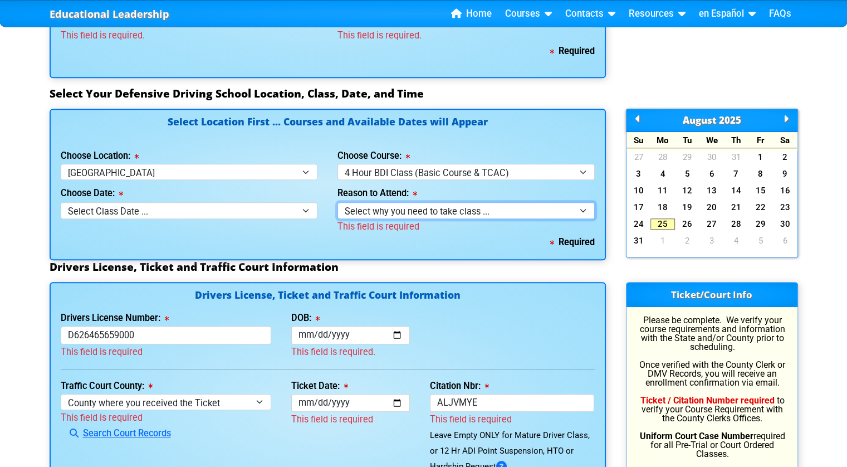
click at [404, 203] on select "Select why you need to take class ... Election for Traffic Ticket (No Points) C…" at bounding box center [465, 210] width 257 height 16
select select "BDI - Election for Traffic Ticket"
click at [337, 202] on select "Select why you need to take class ... Election for Traffic Ticket (No Points) C…" at bounding box center [465, 210] width 257 height 16
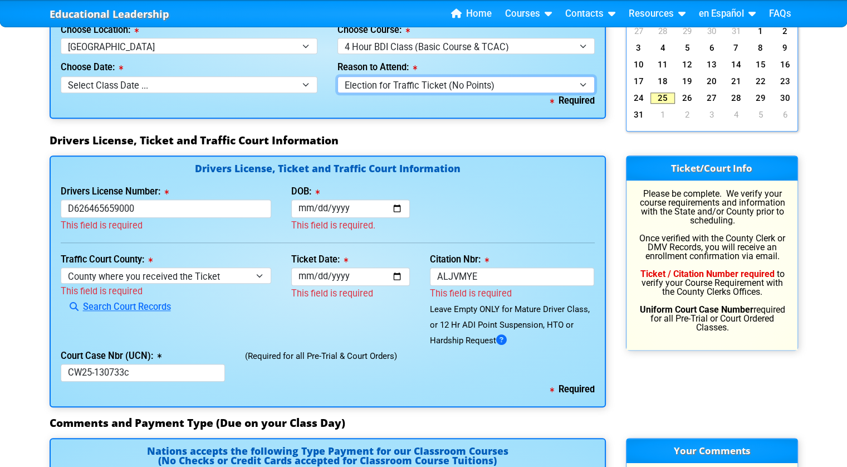
scroll to position [1097, 0]
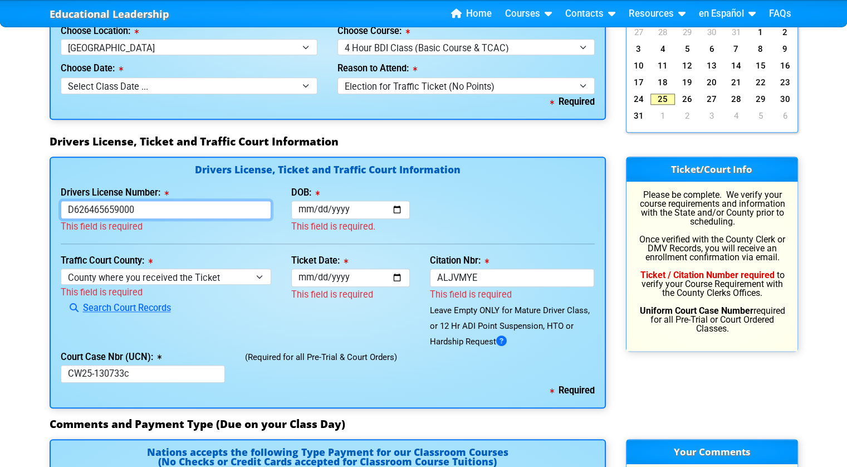
click at [154, 209] on input "D626465659000" at bounding box center [166, 209] width 211 height 18
type input "D626465659000"
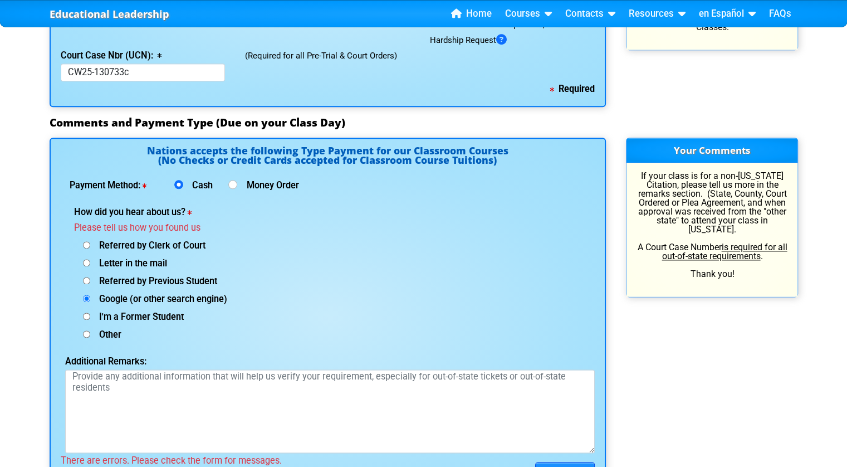
scroll to position [1399, 0]
click at [170, 268] on div "Letter in the mail" at bounding box center [204, 262] width 261 height 18
click at [153, 267] on span "Letter in the mail" at bounding box center [128, 262] width 77 height 11
click at [90, 248] on input "Letter in the mail" at bounding box center [86, 244] width 7 height 7
radio input "true"
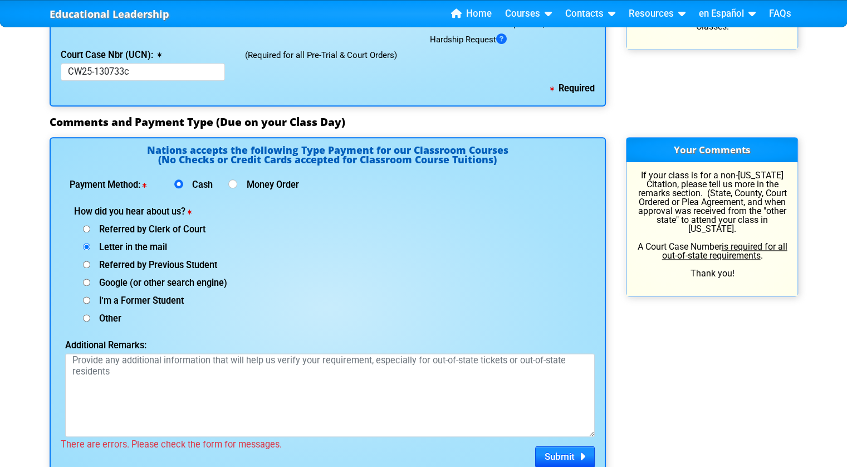
click at [161, 283] on span "Google (or other search engine)" at bounding box center [158, 282] width 137 height 11
click at [90, 232] on input "Google (or other search engine)" at bounding box center [86, 228] width 7 height 7
radio input "true"
click at [566, 460] on span "Submit" at bounding box center [560, 455] width 30 height 11
click at [577, 454] on button "Submit" at bounding box center [565, 456] width 60 height 22
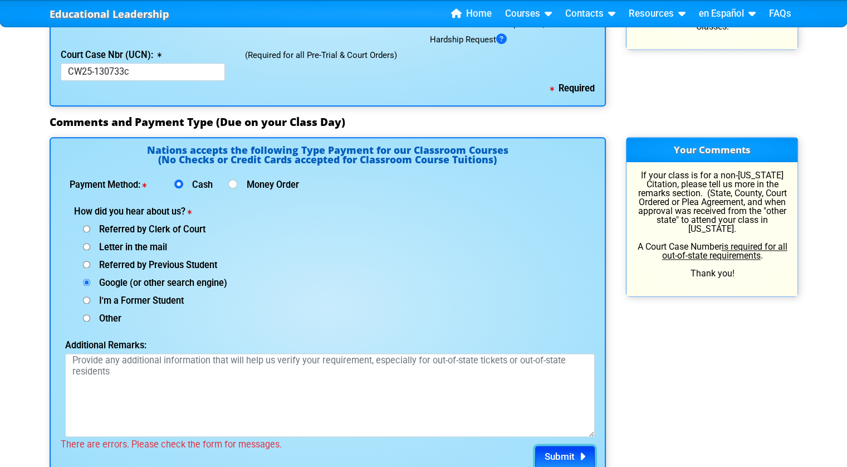
click at [577, 454] on button "Submit" at bounding box center [565, 456] width 60 height 22
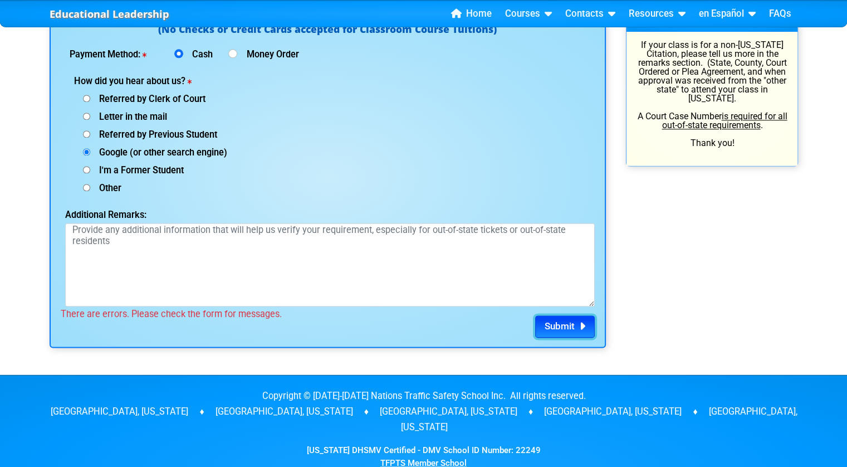
scroll to position [1528, 0]
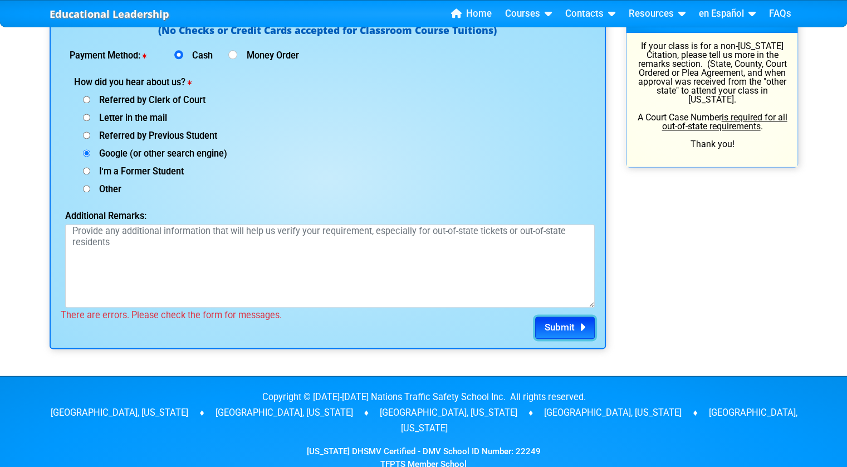
click at [566, 327] on span "Submit" at bounding box center [560, 326] width 30 height 11
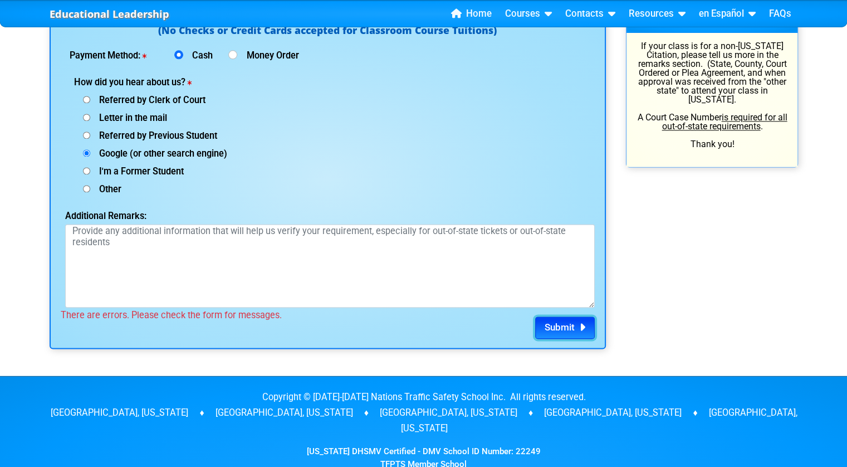
click at [566, 327] on span "Submit" at bounding box center [560, 326] width 30 height 11
drag, startPoint x: 566, startPoint y: 327, endPoint x: 584, endPoint y: 311, distance: 23.7
click at [584, 311] on div "Submit There are errors. Please check the form for messages." at bounding box center [328, 315] width 534 height 16
drag, startPoint x: 584, startPoint y: 311, endPoint x: 603, endPoint y: 300, distance: 22.7
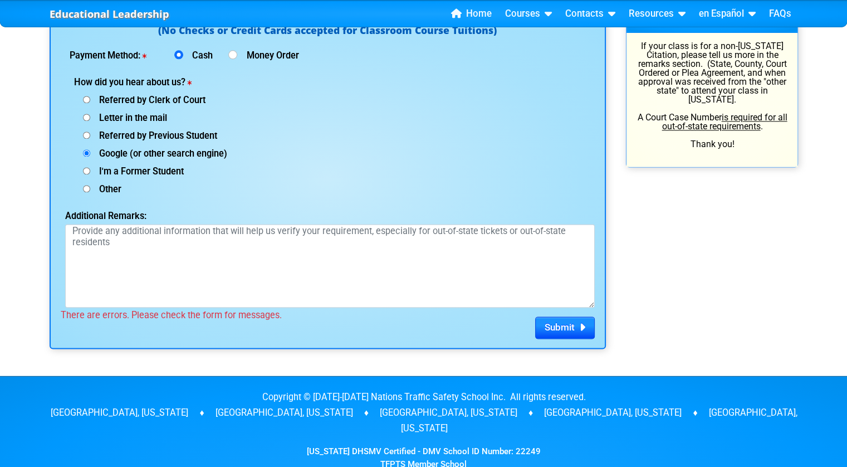
click at [603, 300] on div "Nations accepts the following Type Payment for our Classroom Courses (No Checks…" at bounding box center [328, 178] width 556 height 341
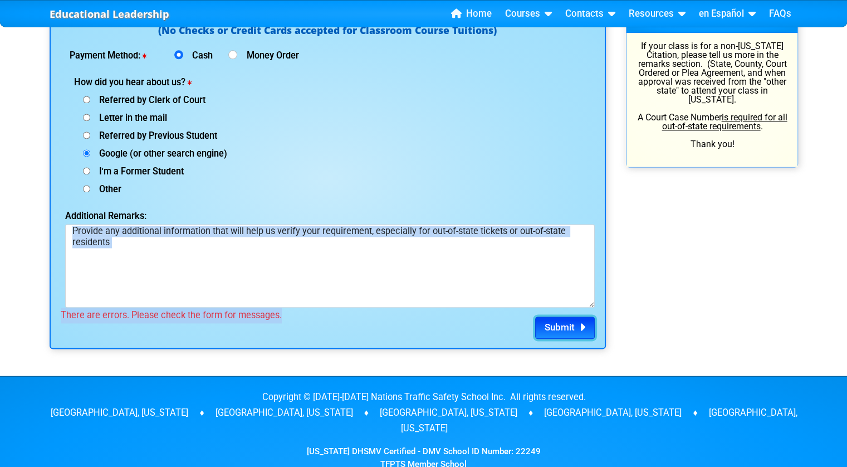
drag, startPoint x: 603, startPoint y: 300, endPoint x: 560, endPoint y: 325, distance: 50.1
click at [560, 325] on span "Submit" at bounding box center [560, 326] width 30 height 11
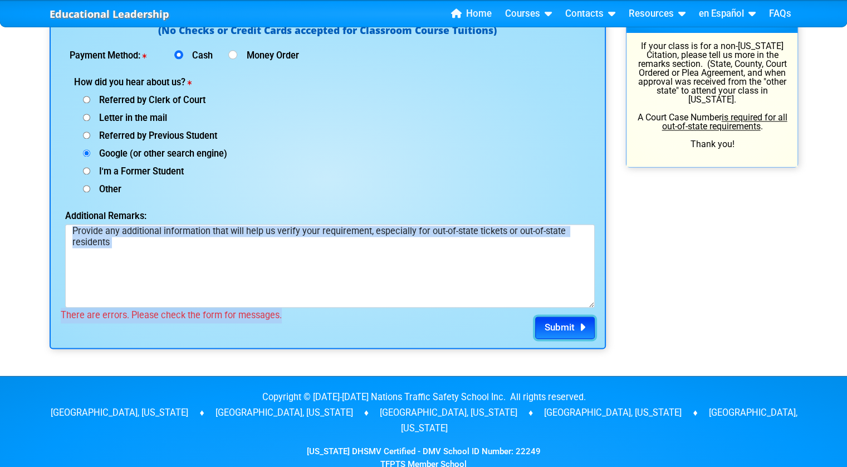
click at [560, 325] on span "Submit" at bounding box center [560, 326] width 30 height 11
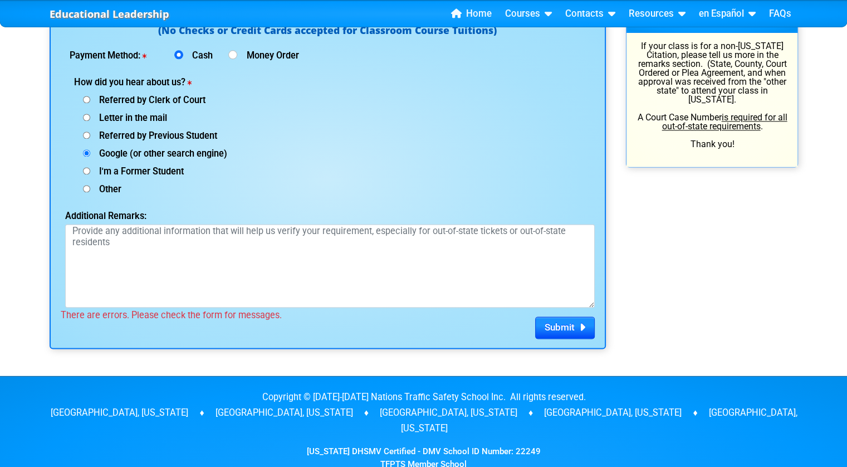
click at [440, 380] on footer "Copyright © 2007-2025 Nations Traffic Safety School Inc. All rights reserved. T…" at bounding box center [423, 471] width 847 height 193
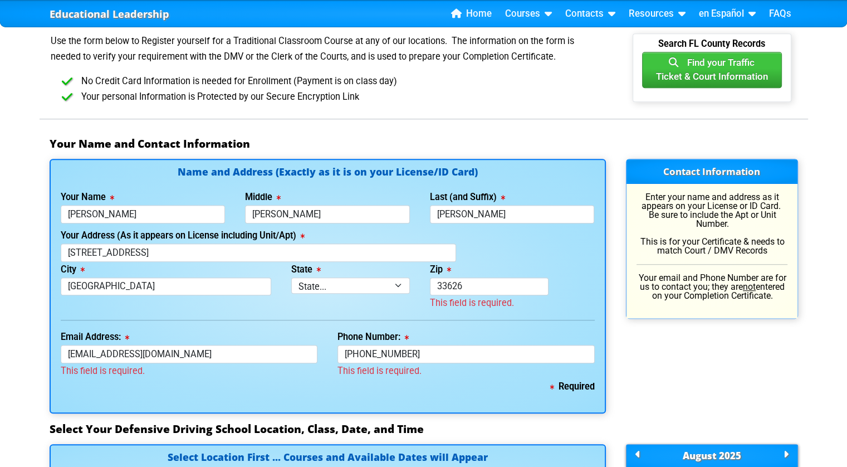
scroll to position [692, 0]
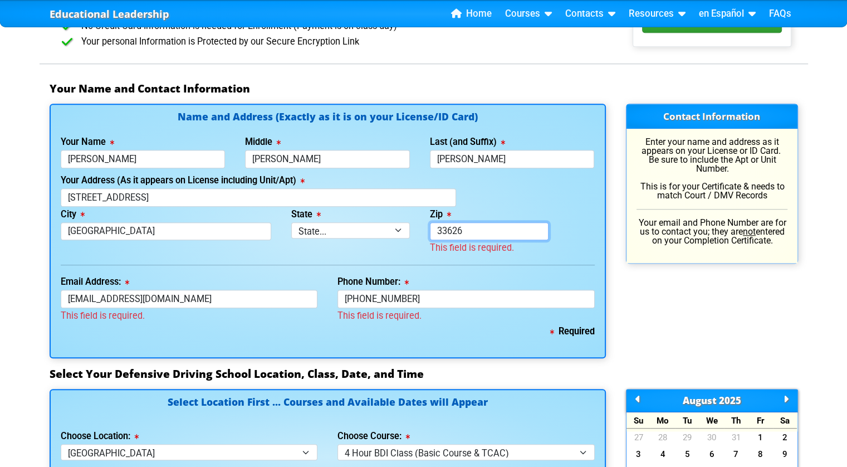
click at [468, 234] on input "33626" at bounding box center [489, 231] width 119 height 18
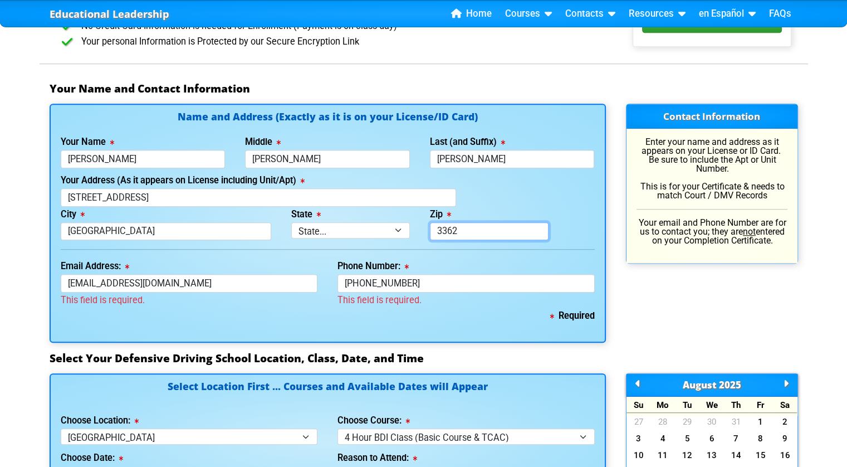
type input "33626"
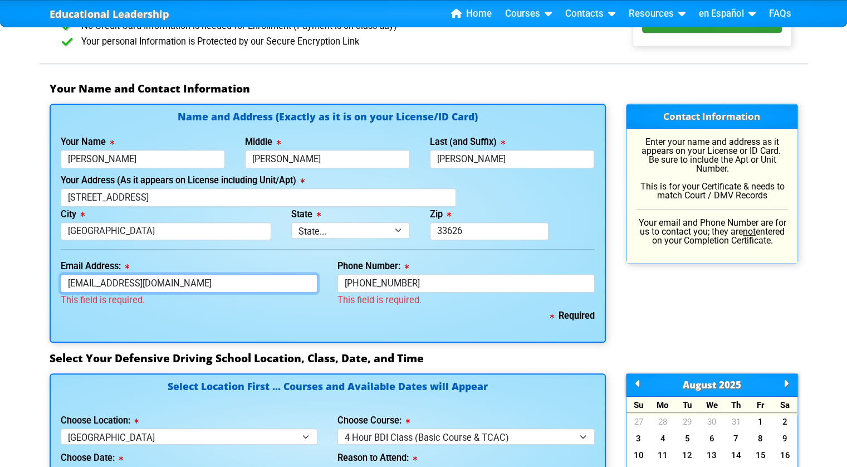
click at [189, 285] on input "[EMAIL_ADDRESS][DOMAIN_NAME]" at bounding box center [189, 283] width 257 height 18
type input "[EMAIL_ADDRESS][DOMAIN_NAME]"
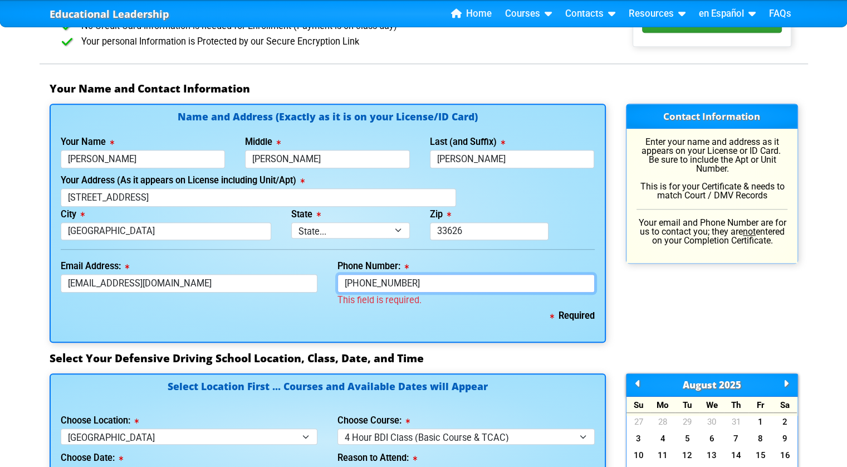
click at [429, 281] on input "[PHONE_NUMBER]" at bounding box center [465, 283] width 257 height 18
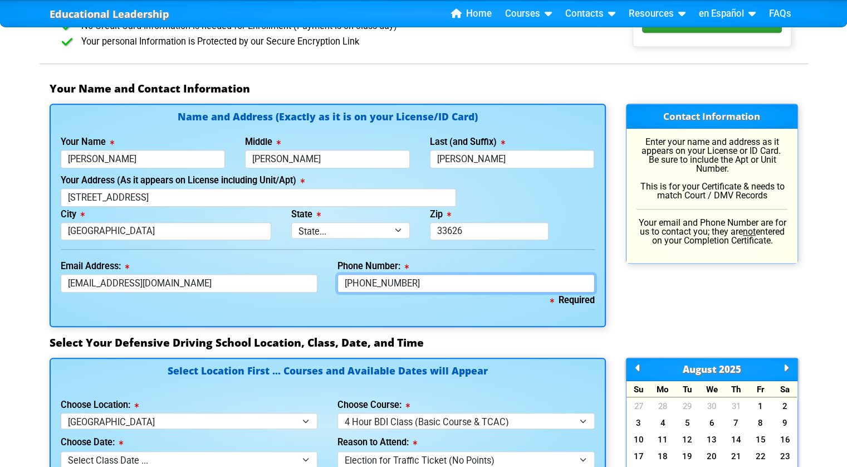
type input "[PHONE_NUMBER]"
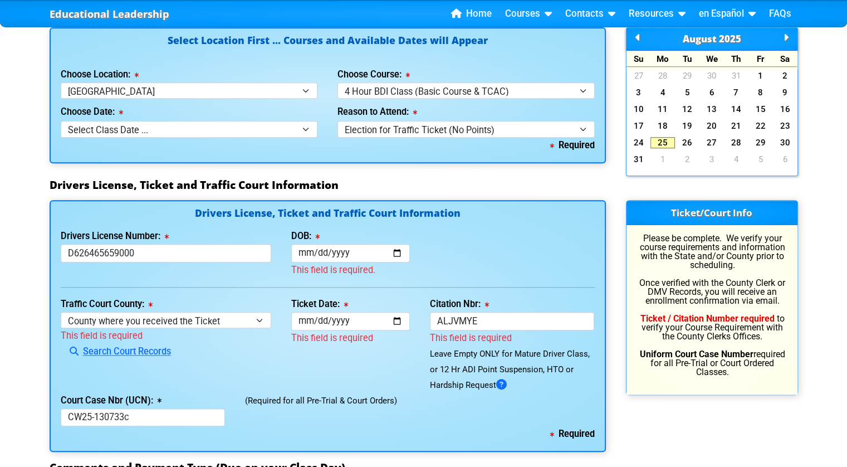
scroll to position [1024, 0]
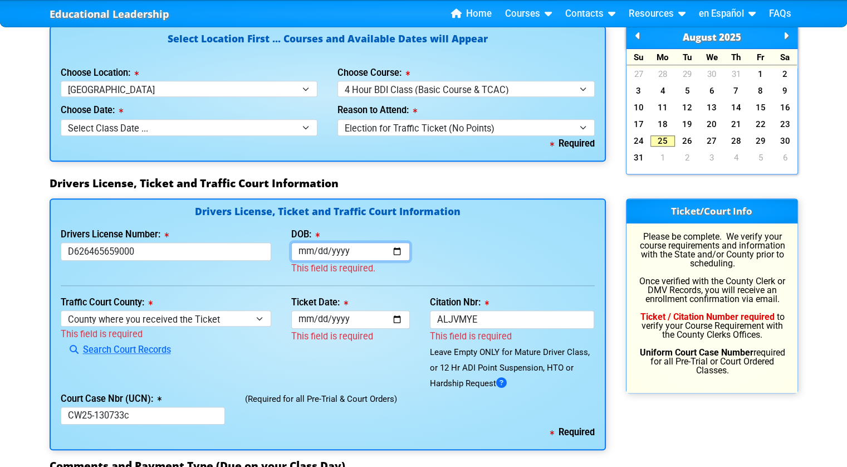
click at [347, 248] on input "[DATE]" at bounding box center [350, 251] width 119 height 18
type input "[DATE]"
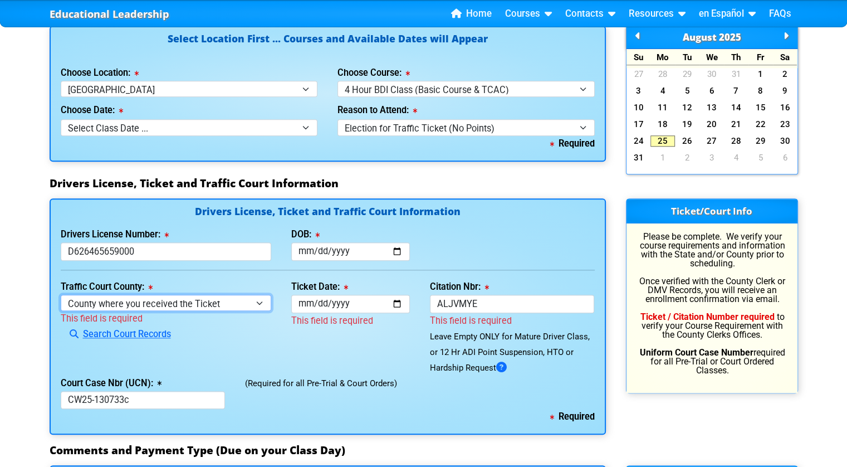
click at [213, 296] on select "County where you received the Ticket Out of State Out of State - [US_STATE] Out…" at bounding box center [166, 303] width 211 height 16
select select "{"countyName":"Pinellas","state":"FL","uniqueId":"7c9cc234-d9fd-4e38-bf16-c40ed…"
click at [61, 295] on select "County where you received the Ticket Out of State Out of State - [US_STATE] Out…" at bounding box center [166, 303] width 211 height 16
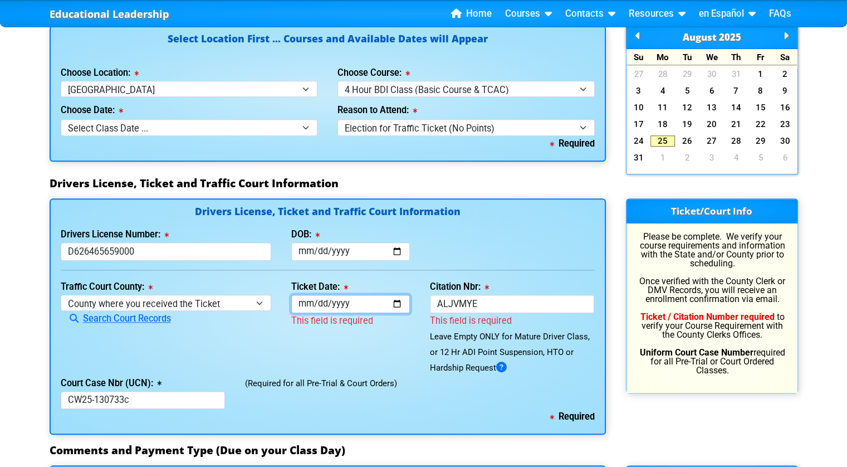
click at [328, 305] on input "[DATE]" at bounding box center [350, 304] width 119 height 18
type input "[DATE]"
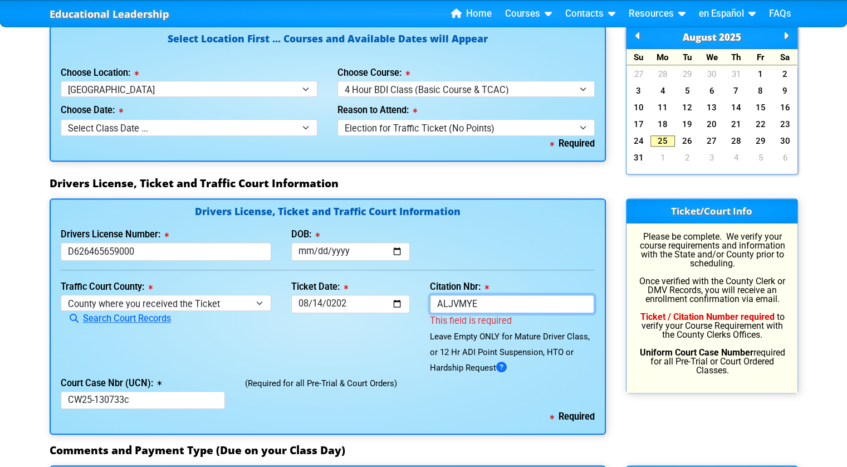
click at [494, 295] on input "ALJVMYE" at bounding box center [512, 304] width 165 height 18
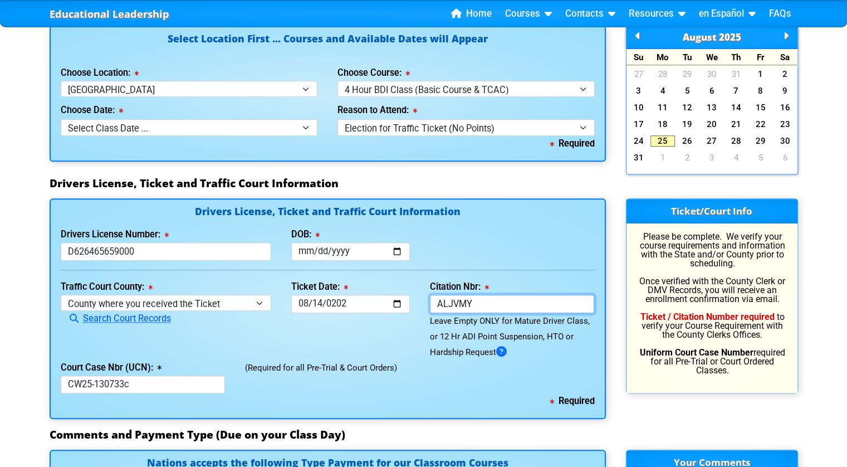
type input "ALJVMYE"
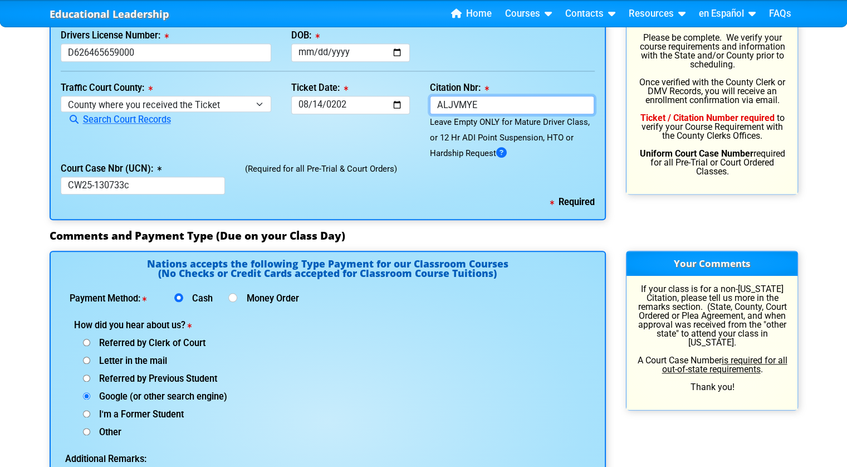
scroll to position [1223, 0]
click at [159, 187] on input "CW25-130733c" at bounding box center [143, 185] width 165 height 18
type input "CW25-130733C"
click at [241, 357] on div "Letter in the mail" at bounding box center [204, 360] width 261 height 18
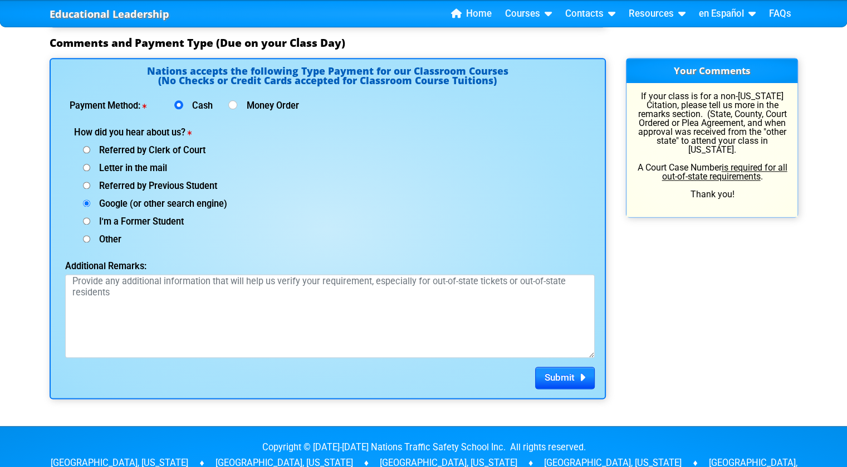
scroll to position [1416, 0]
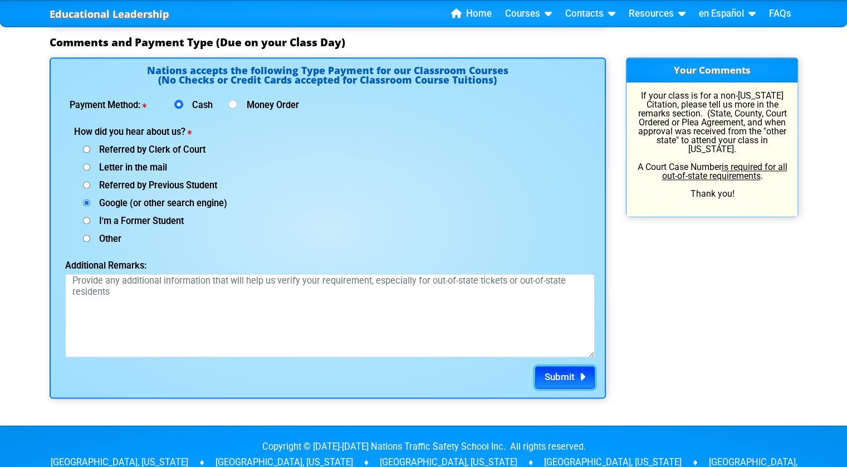
click at [560, 367] on button "Submit" at bounding box center [565, 377] width 60 height 22
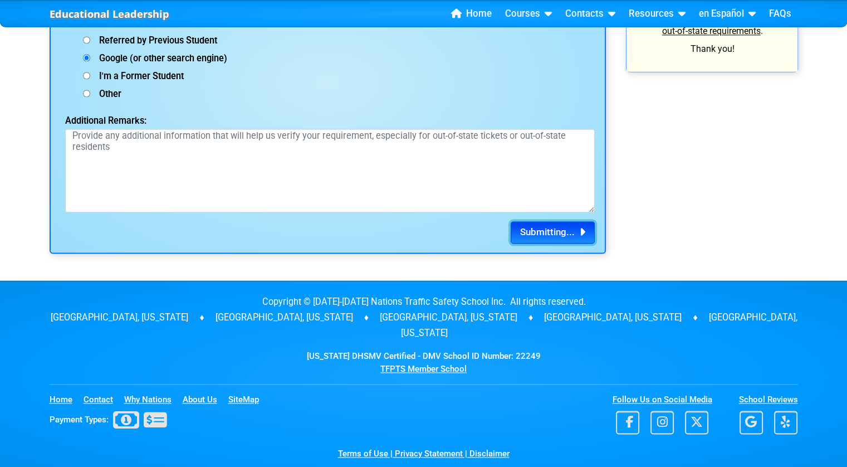
scroll to position [1592, 0]
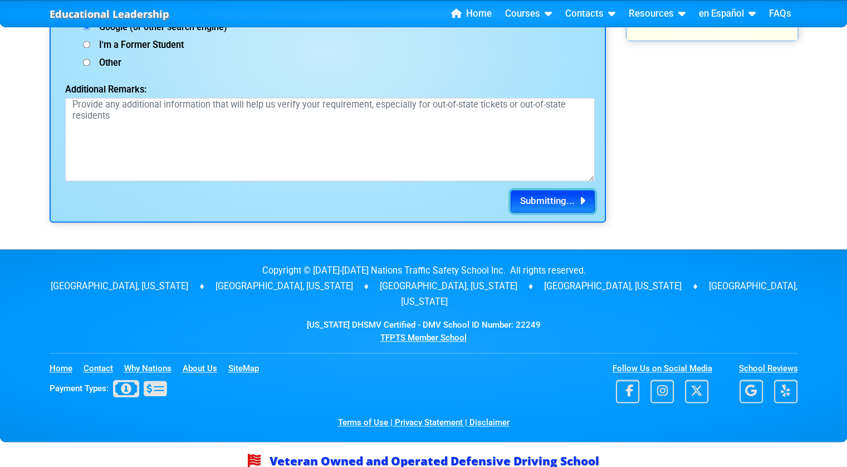
click at [538, 201] on span "Submitting..." at bounding box center [547, 200] width 55 height 11
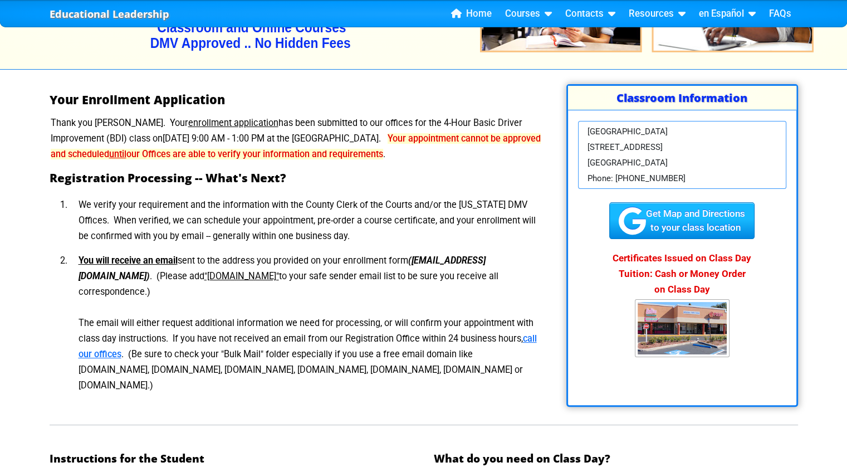
scroll to position [130, 0]
